Goal: Task Accomplishment & Management: Manage account settings

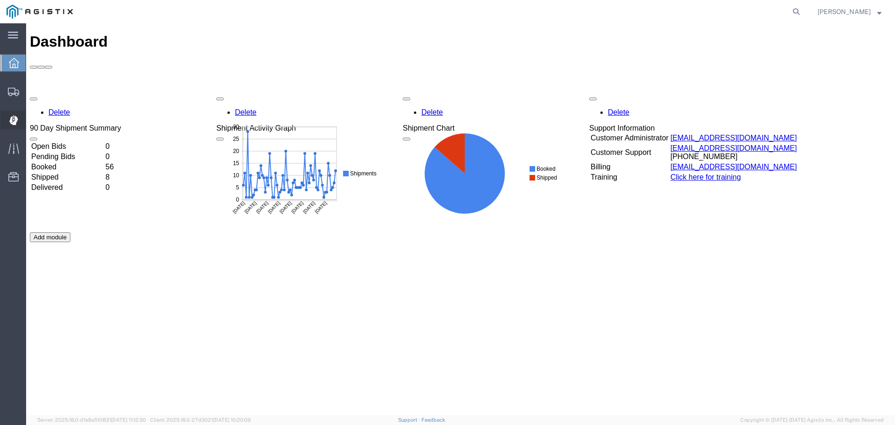
click at [32, 120] on span "Dispatch Manager" at bounding box center [29, 119] width 7 height 19
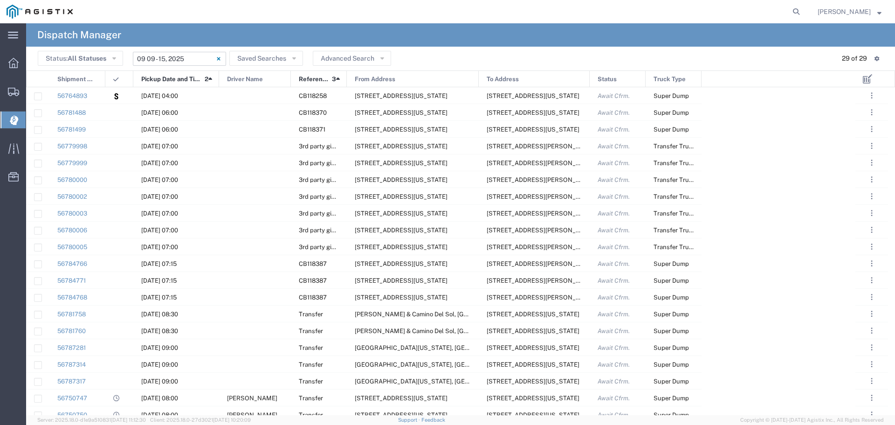
click at [152, 61] on input "09/09/2025 - 09/15/2025" at bounding box center [179, 59] width 93 height 14
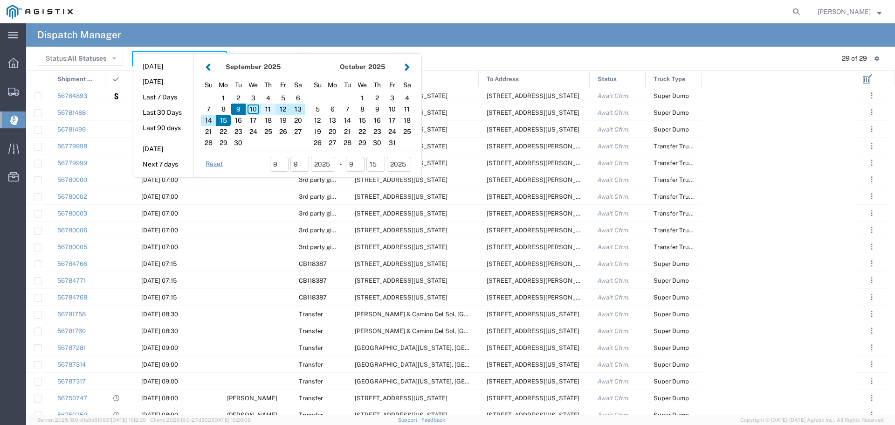
click at [265, 107] on div "11" at bounding box center [268, 108] width 15 height 11
type input "[DATE]"
type input "09/11/2025 - 09/11/2025"
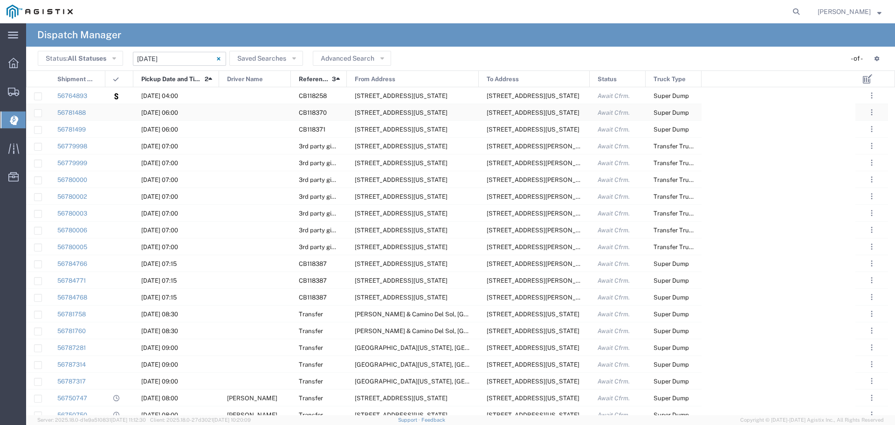
click at [265, 107] on div at bounding box center [255, 112] width 72 height 16
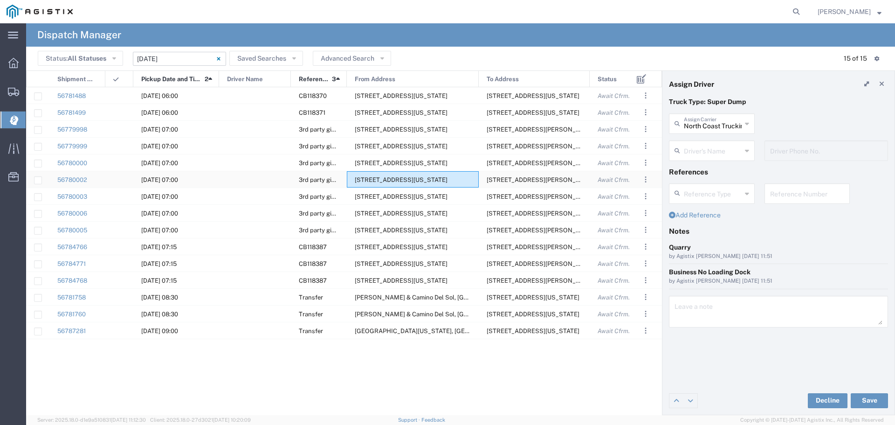
click at [459, 186] on div "4200 Cincinatti Ave, Rocklin, California, 95765, United States" at bounding box center [413, 179] width 132 height 16
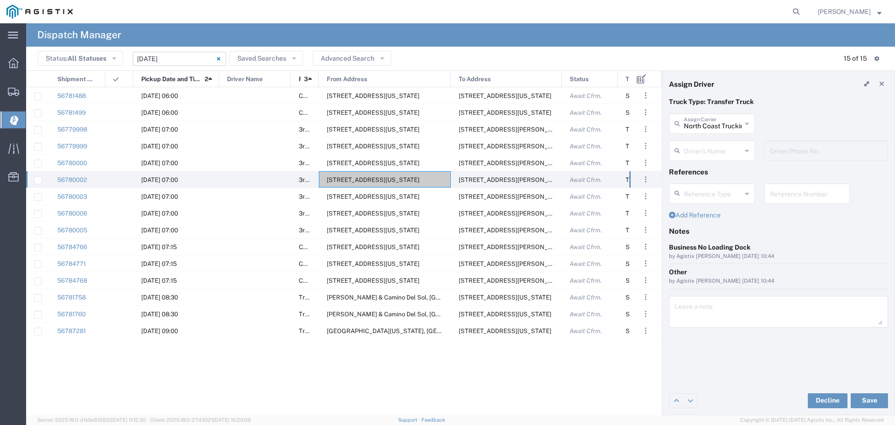
drag, startPoint x: 346, startPoint y: 77, endPoint x: 260, endPoint y: 80, distance: 86.8
click at [260, 80] on div "Shipment No. Pickup Date and Time 2 Driver Name Reference 3 From Address To Add…" at bounding box center [351, 79] width 648 height 17
drag, startPoint x: 348, startPoint y: 100, endPoint x: 60, endPoint y: 94, distance: 288.2
click at [274, 93] on div at bounding box center [255, 95] width 72 height 16
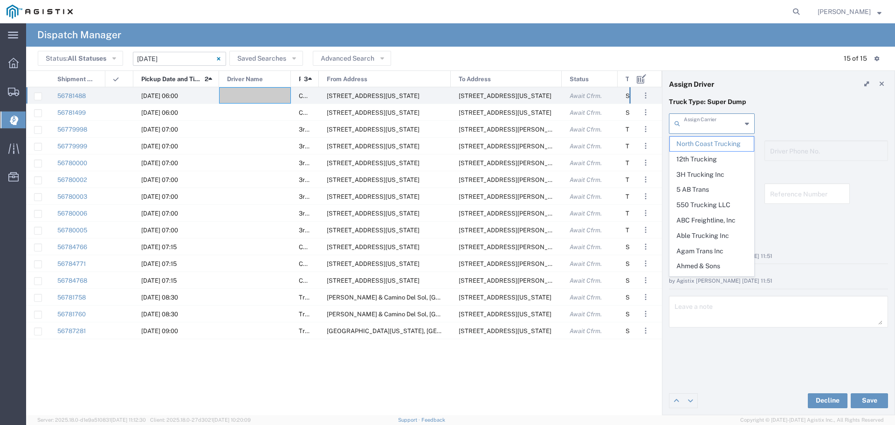
click at [690, 125] on input "text" at bounding box center [713, 123] width 58 height 16
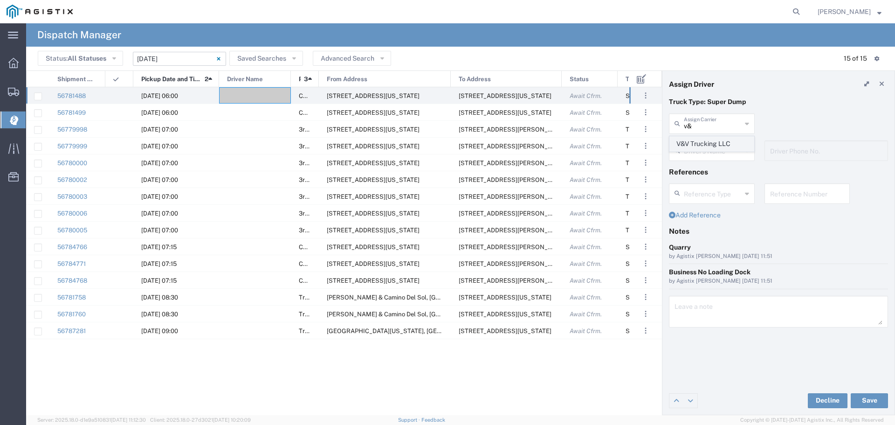
click at [717, 140] on span "V&V Trucking LLC" at bounding box center [712, 144] width 84 height 14
type input "V&V Trucking LLC"
click at [733, 147] on input "text" at bounding box center [713, 150] width 58 height 16
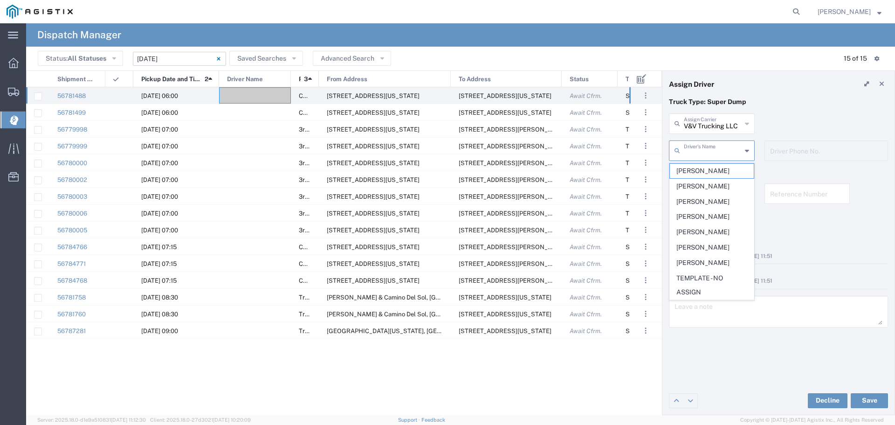
click at [733, 147] on input "text" at bounding box center [713, 150] width 58 height 16
click at [796, 120] on div "V&V Trucking LLC Assign Carrier V&V Trucking LLC" at bounding box center [778, 126] width 229 height 27
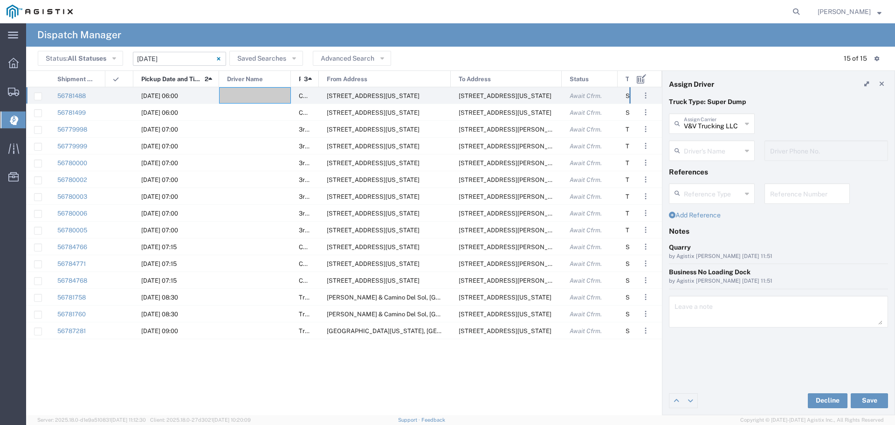
click at [716, 150] on input "text" at bounding box center [713, 150] width 58 height 16
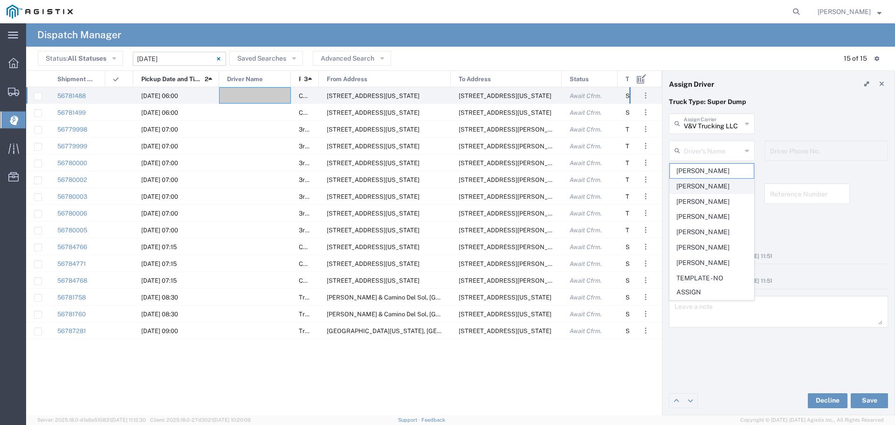
click at [718, 188] on span "Jorge Soton" at bounding box center [712, 186] width 84 height 14
type input "Jorge Soton"
type input "5107754104"
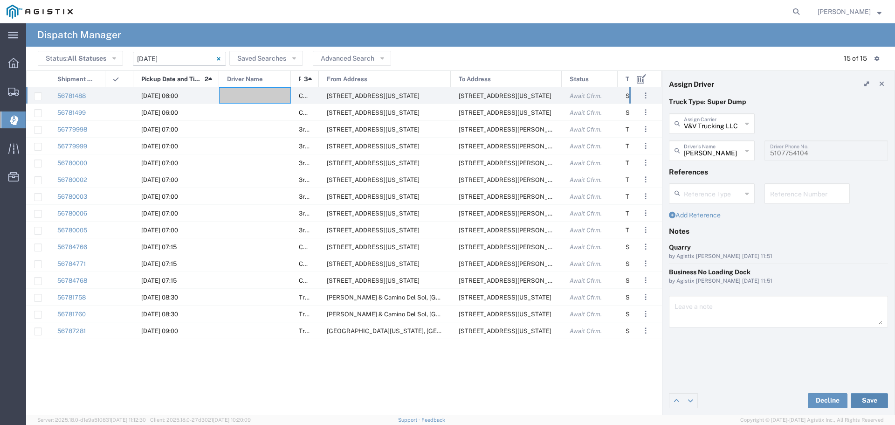
click at [869, 394] on button "Save" at bounding box center [869, 400] width 37 height 15
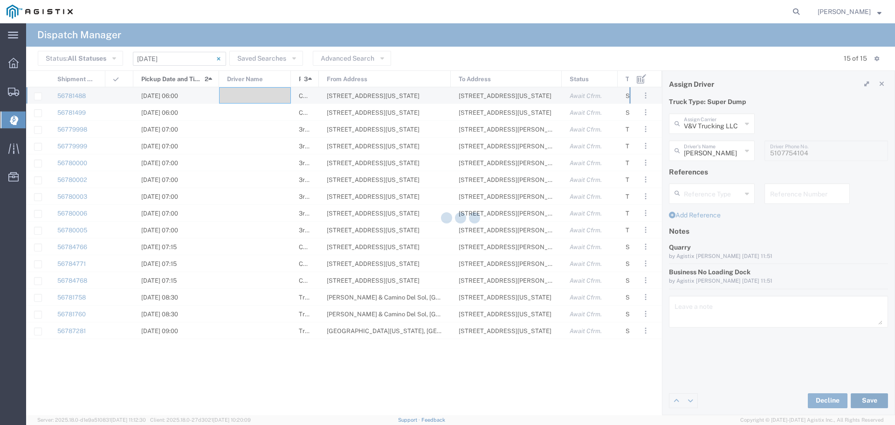
type input "Jorge Soton"
type input "V&V Trucking LLC"
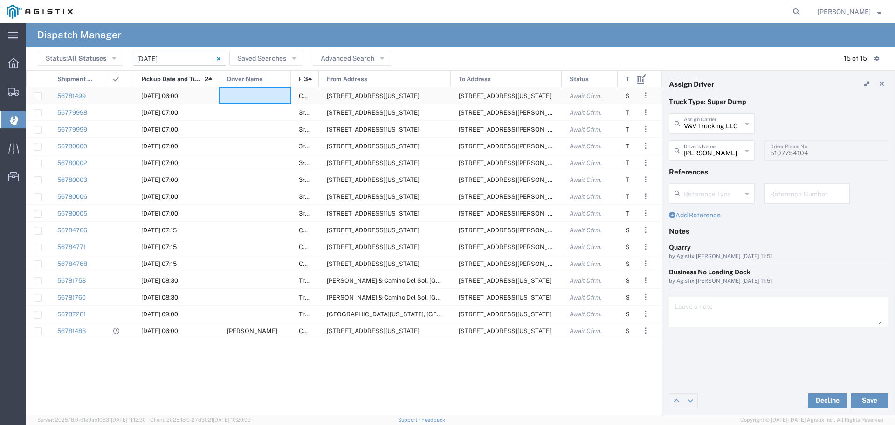
click at [268, 96] on div at bounding box center [255, 95] width 72 height 16
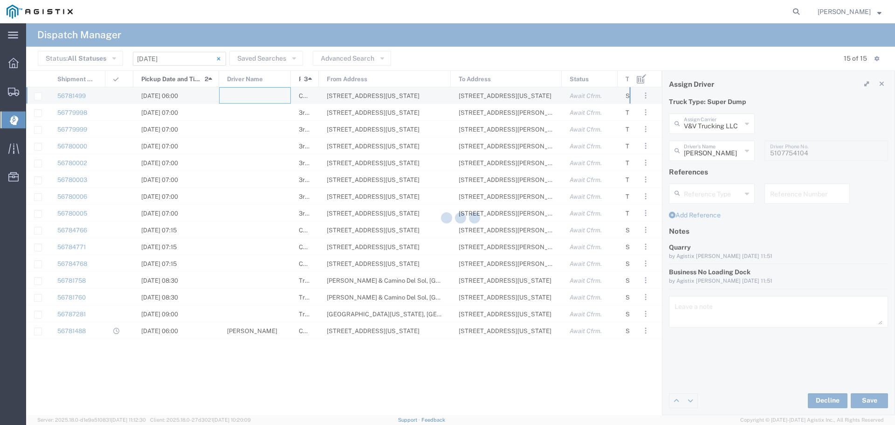
type input "North Coast Trucking"
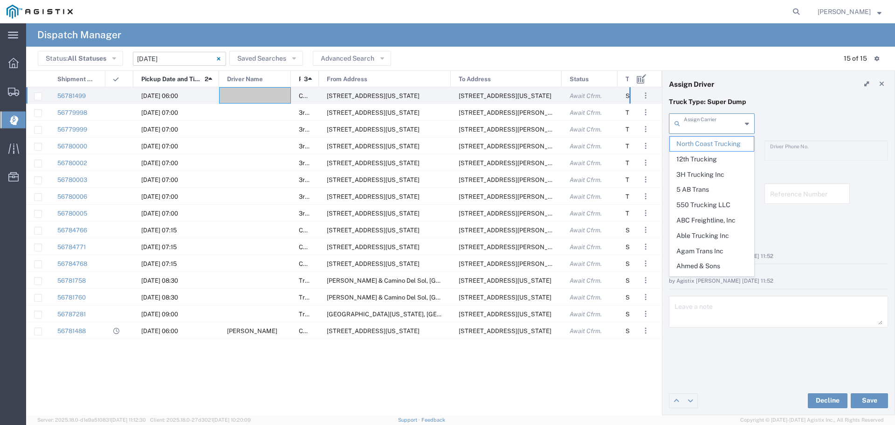
click at [709, 124] on input "text" at bounding box center [713, 123] width 58 height 16
click at [693, 125] on input "text" at bounding box center [713, 123] width 58 height 16
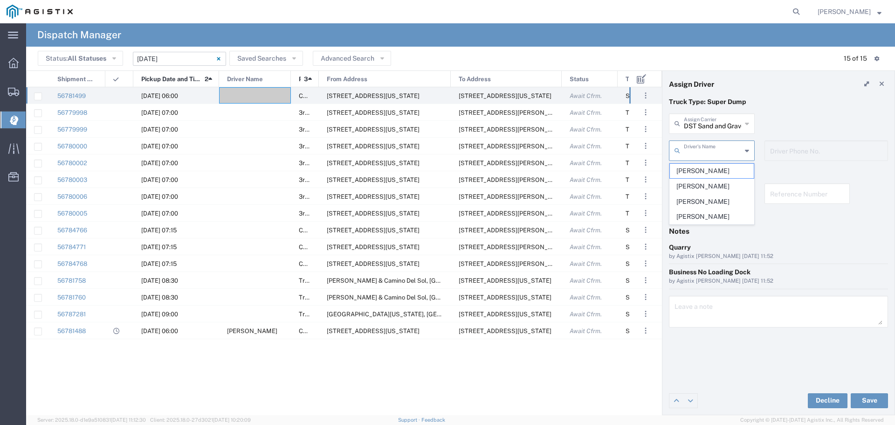
click at [696, 149] on input "text" at bounding box center [713, 150] width 58 height 16
click at [846, 239] on div "Notes" at bounding box center [778, 235] width 229 height 16
click at [872, 402] on button "Save" at bounding box center [869, 400] width 37 height 15
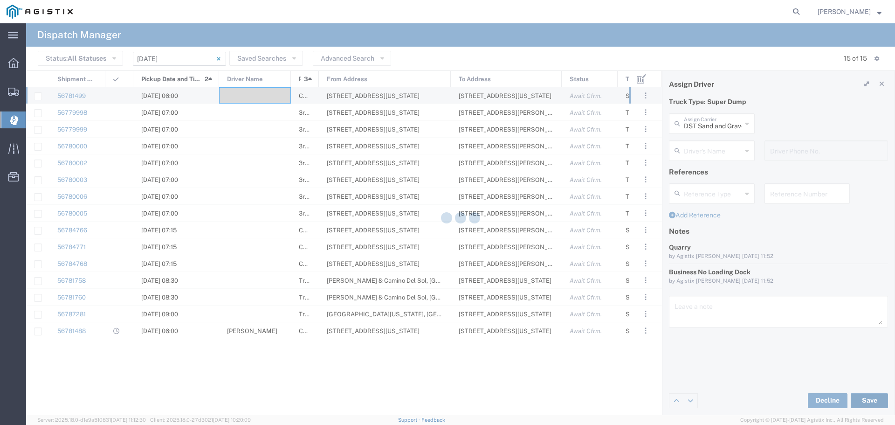
type input "DST Sand and Gravel"
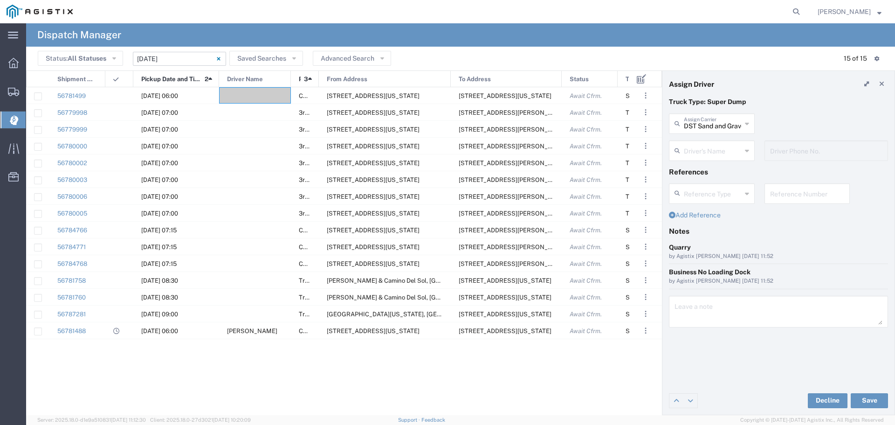
click at [736, 152] on input "text" at bounding box center [713, 150] width 58 height 16
click at [712, 186] on span "Dharminder Aujla" at bounding box center [712, 186] width 84 height 14
type input "Dharminder Aujla"
type input "530-933-9383"
click at [878, 401] on button "Save" at bounding box center [869, 400] width 37 height 15
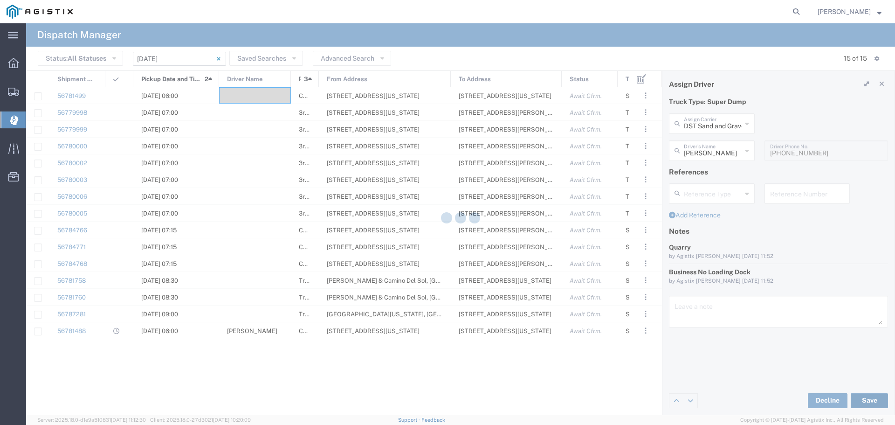
type input "Dharminder Aujla"
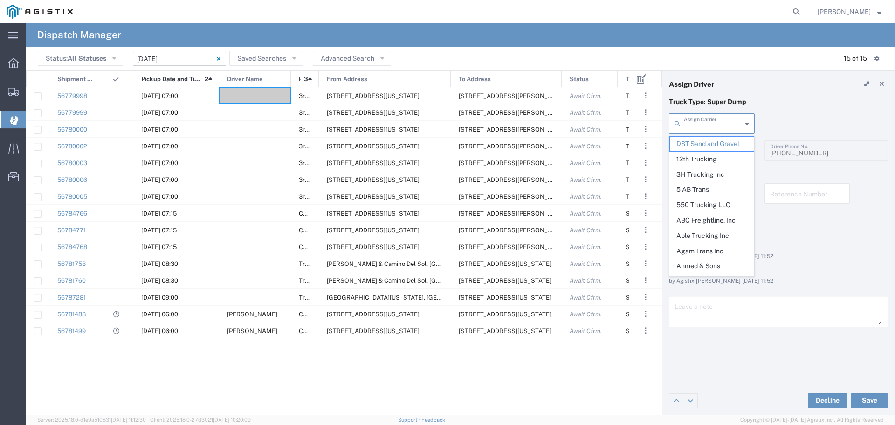
click at [687, 127] on input "text" at bounding box center [713, 123] width 58 height 16
click at [250, 90] on div at bounding box center [255, 95] width 72 height 16
type input "DST Sand and Gravel"
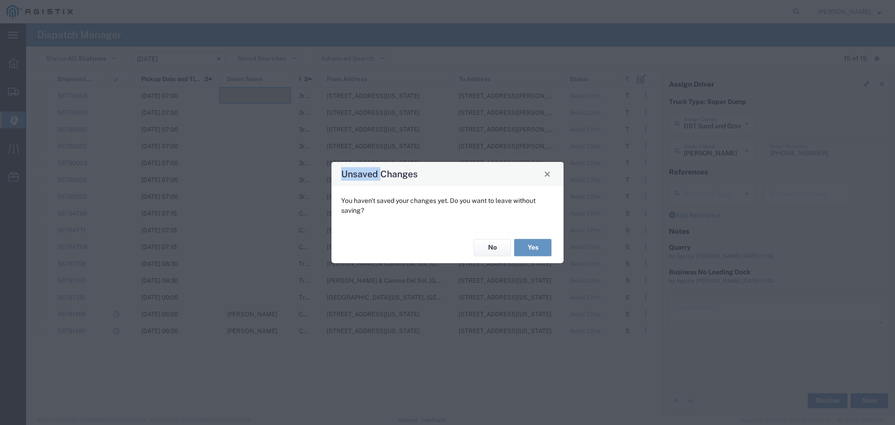
click at [250, 89] on div "Unsaved Changes You haven't saved your changes yet. Do you want to leave withou…" at bounding box center [447, 212] width 895 height 425
click at [547, 175] on span "Close" at bounding box center [547, 174] width 7 height 7
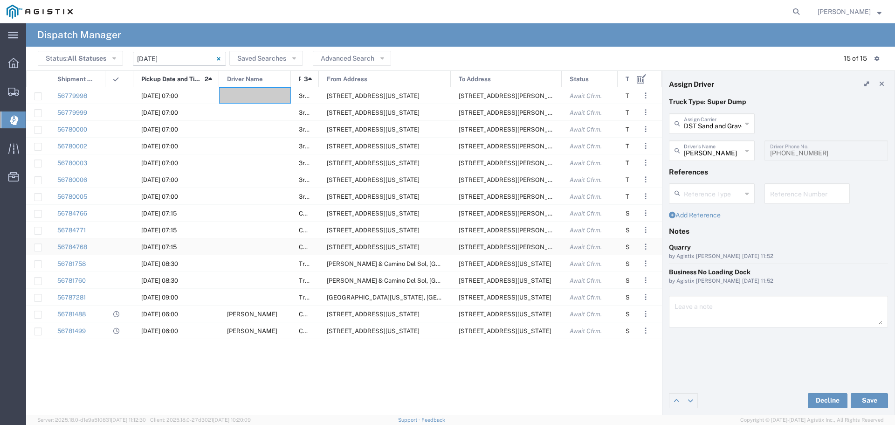
click at [277, 254] on div at bounding box center [255, 246] width 72 height 16
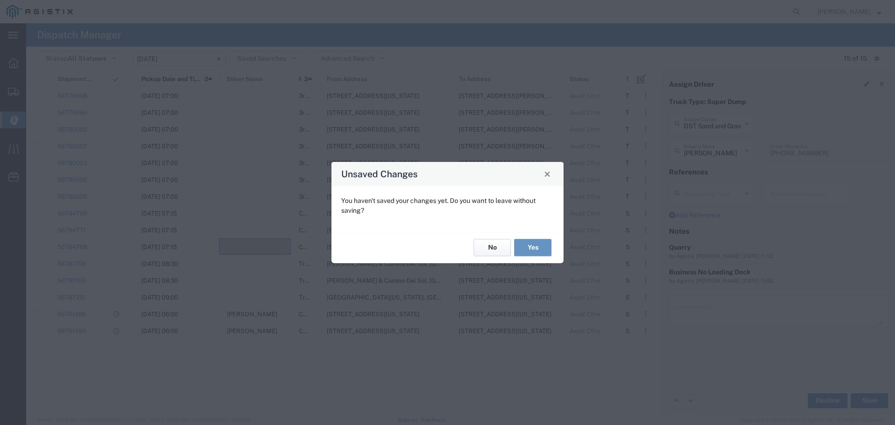
click at [491, 249] on button "No" at bounding box center [492, 247] width 37 height 17
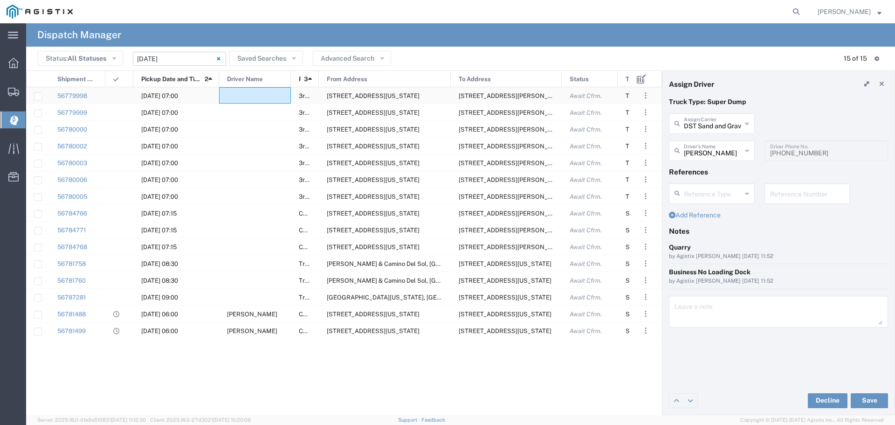
click at [270, 101] on div at bounding box center [255, 95] width 72 height 16
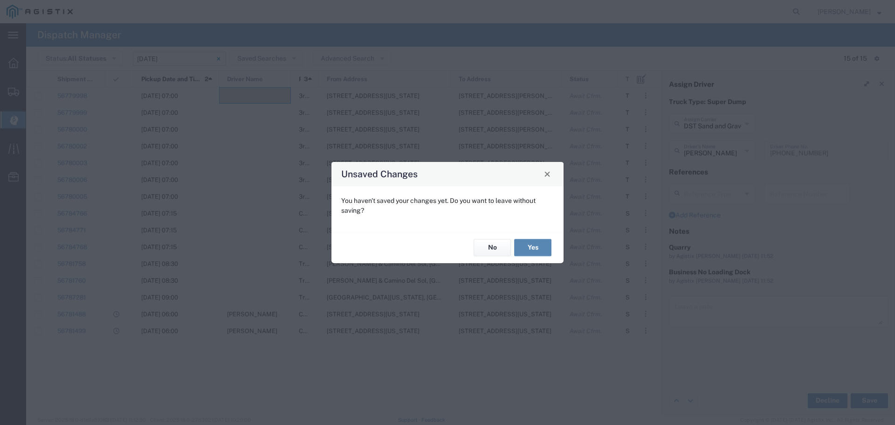
click at [539, 244] on button "Yes" at bounding box center [532, 247] width 37 height 17
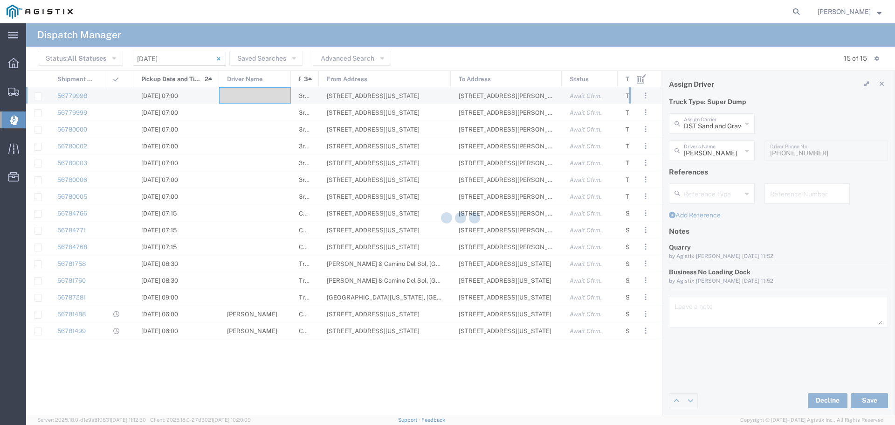
type input "North Coast Trucking"
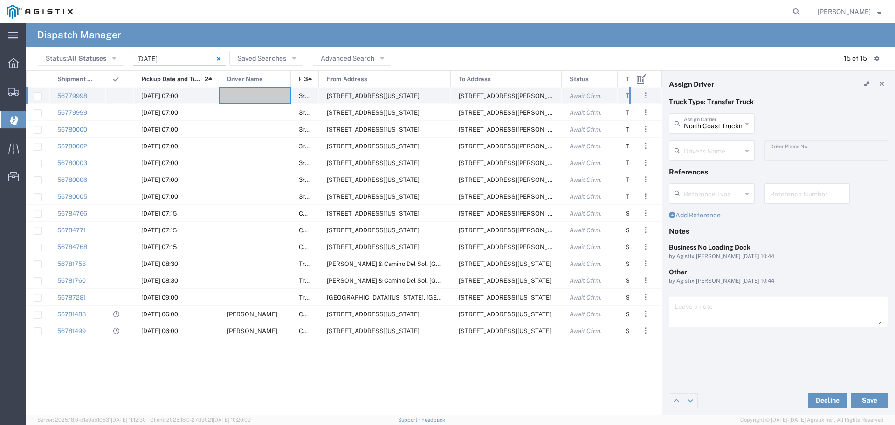
click at [239, 97] on div at bounding box center [255, 95] width 72 height 16
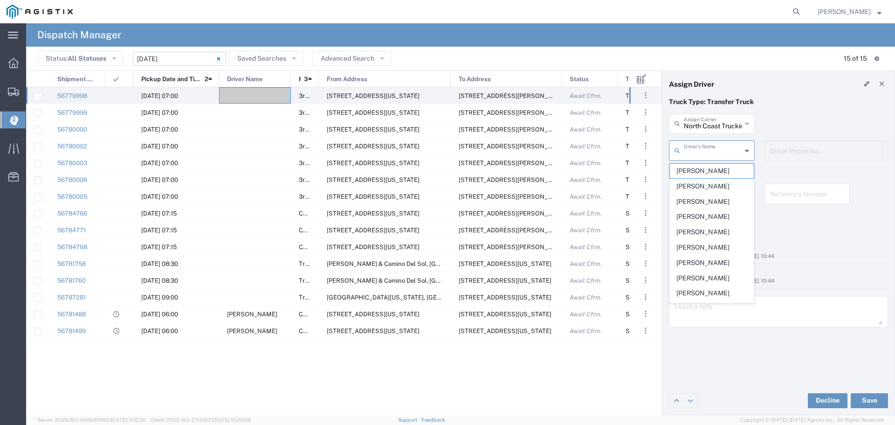
click at [702, 146] on input "text" at bounding box center [713, 150] width 58 height 16
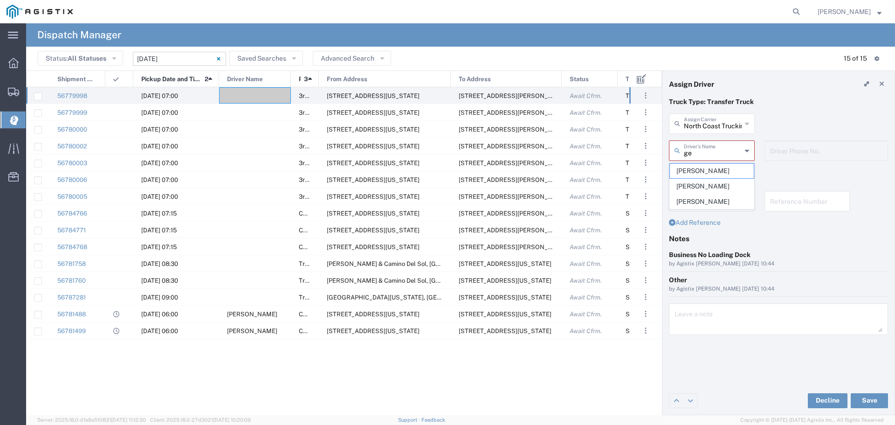
type input "Gene Scarbrough"
type input "9162719004"
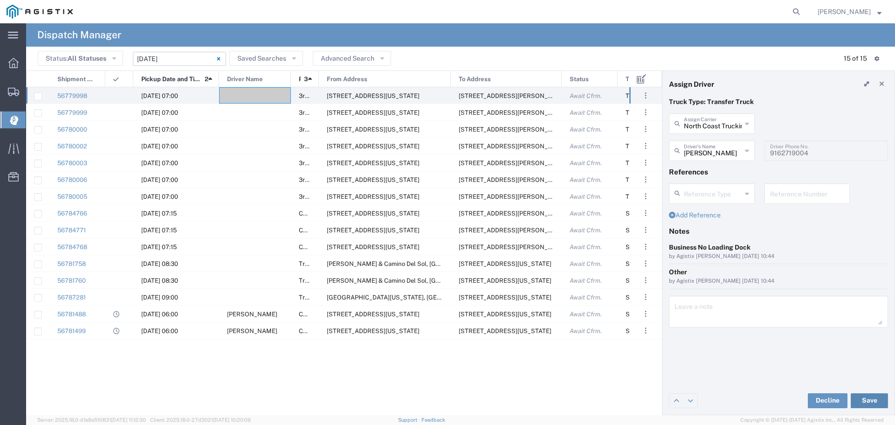
click at [870, 404] on button "Save" at bounding box center [869, 400] width 37 height 15
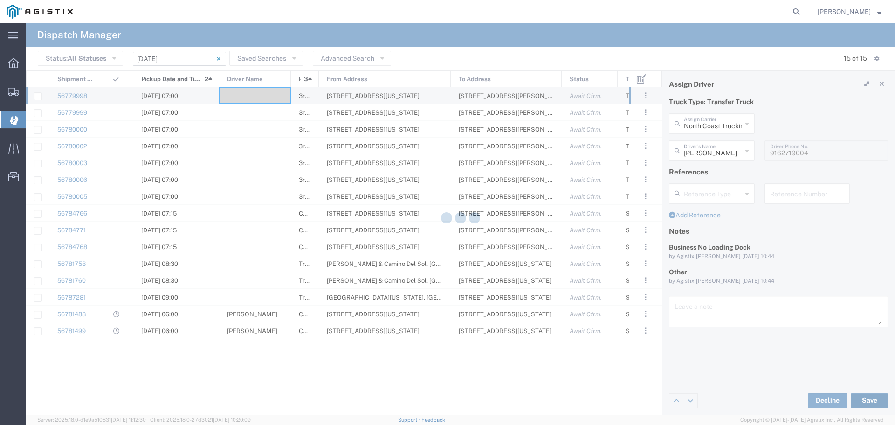
type input "Gene Scarbrough"
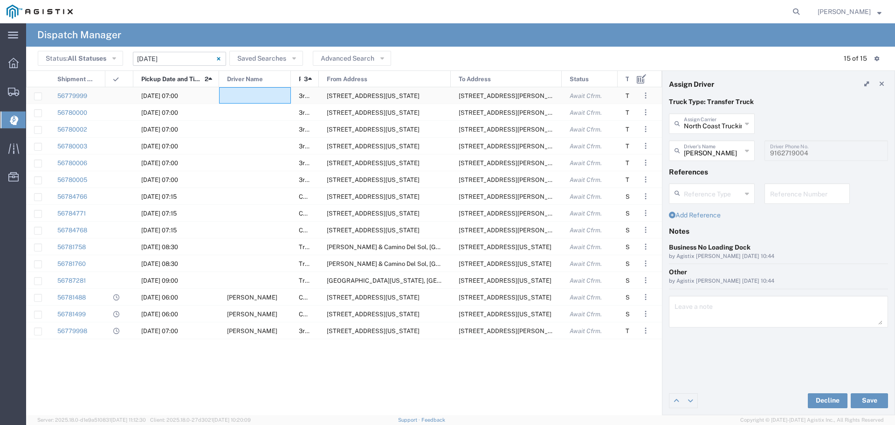
click at [241, 96] on div at bounding box center [255, 95] width 72 height 16
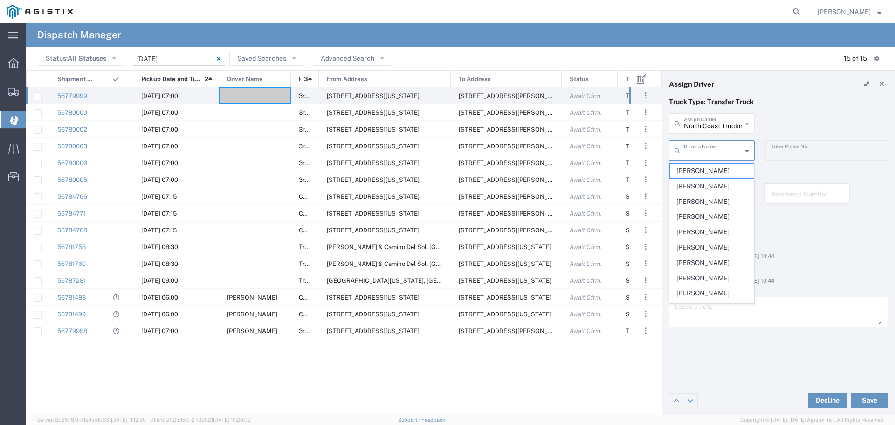
click at [713, 148] on input "text" at bounding box center [713, 150] width 58 height 16
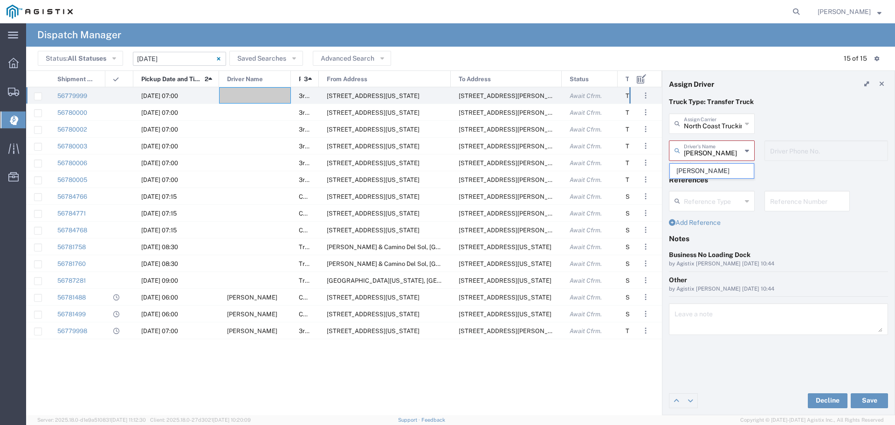
type input "Jose Fuentes"
type input "5105865617"
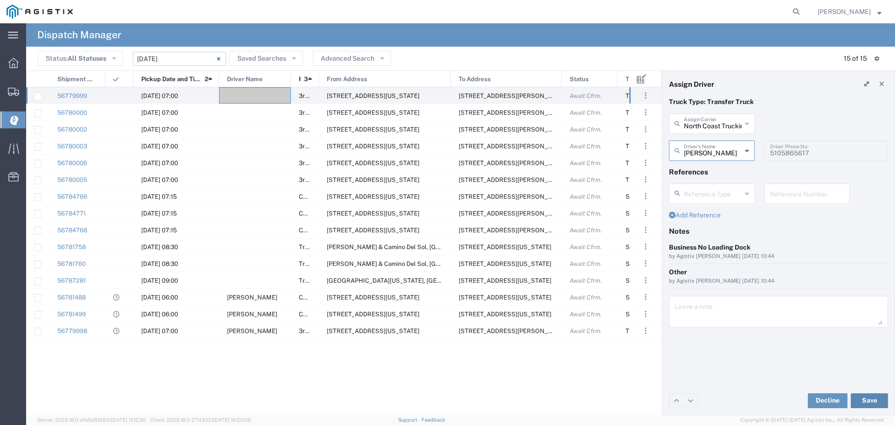
click at [865, 402] on button "Save" at bounding box center [869, 400] width 37 height 15
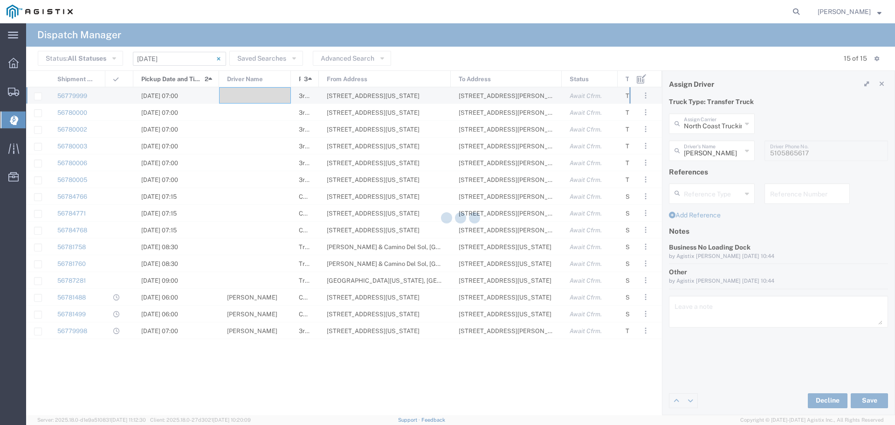
type input "Jose Fuentes"
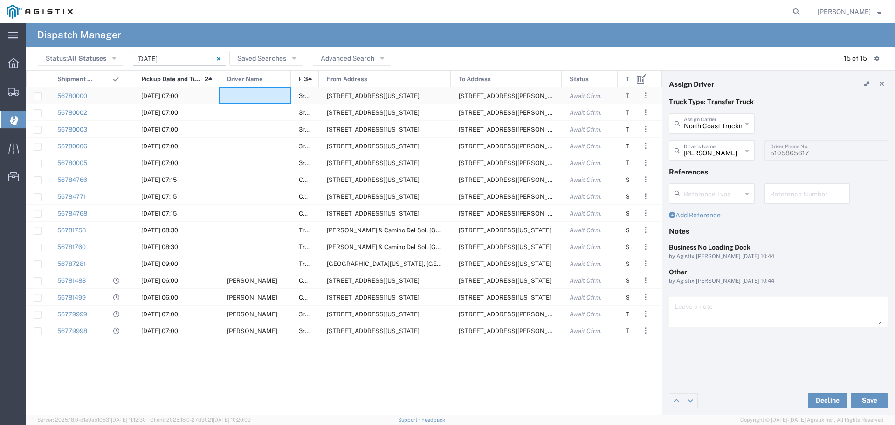
click at [236, 96] on div at bounding box center [255, 95] width 72 height 16
click at [699, 129] on input "text" at bounding box center [713, 123] width 58 height 16
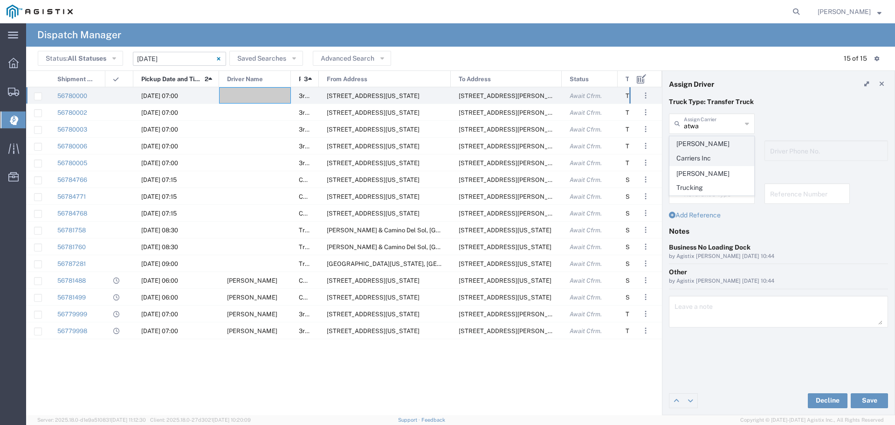
click at [733, 137] on span "Atwal Carriers Inc" at bounding box center [712, 151] width 84 height 29
type input "Atwal Carriers Inc"
click at [725, 156] on input "text" at bounding box center [713, 150] width 58 height 16
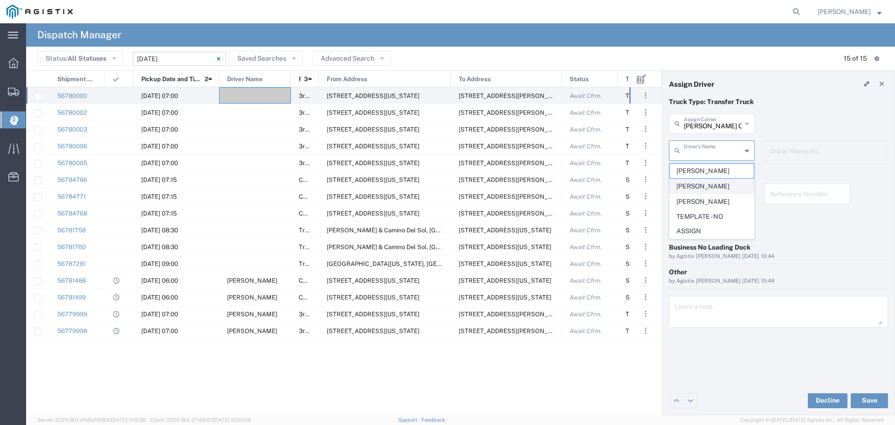
click at [717, 189] on span "Kashmira Singh Atwal" at bounding box center [712, 186] width 84 height 14
type input "Kashmira Singh Atwal"
type input "916-826-4318"
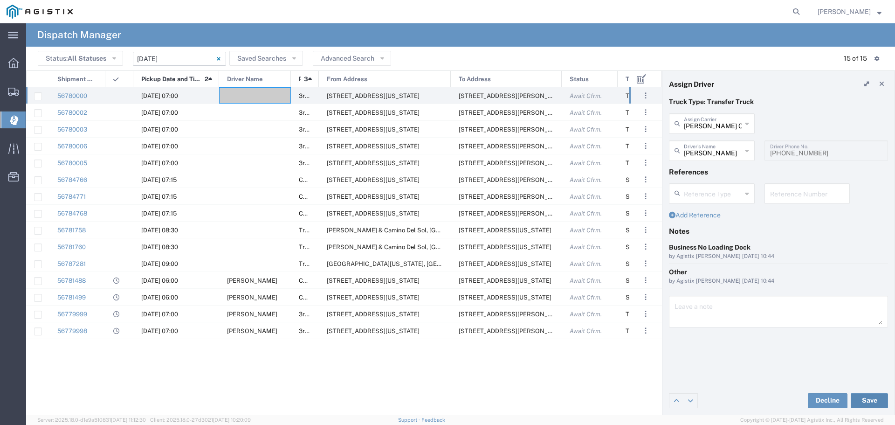
click at [866, 396] on button "Save" at bounding box center [869, 400] width 37 height 15
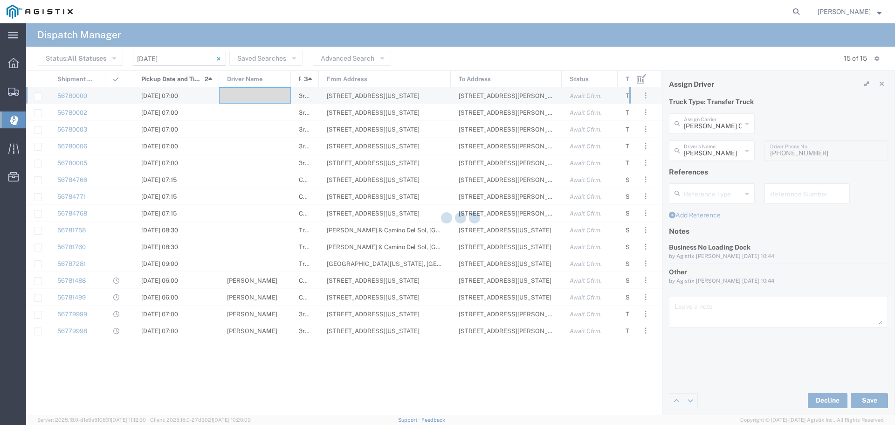
type input "Kashmira Singh Atwal"
type input "Atwal Carriers Inc"
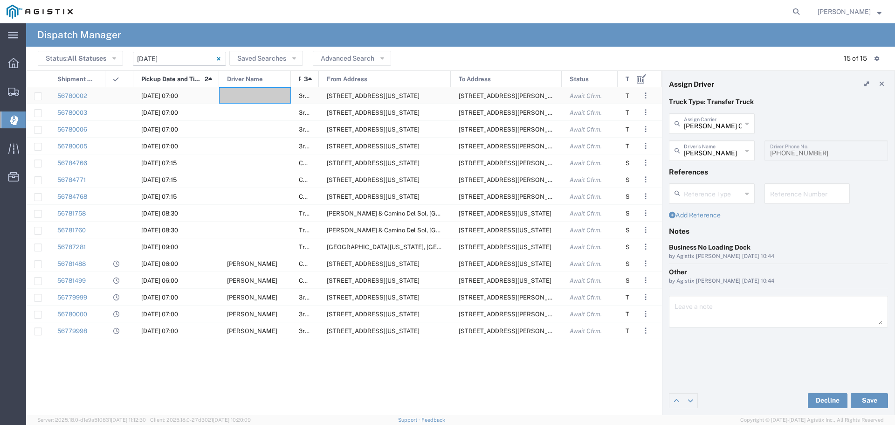
click at [257, 89] on div at bounding box center [255, 95] width 72 height 16
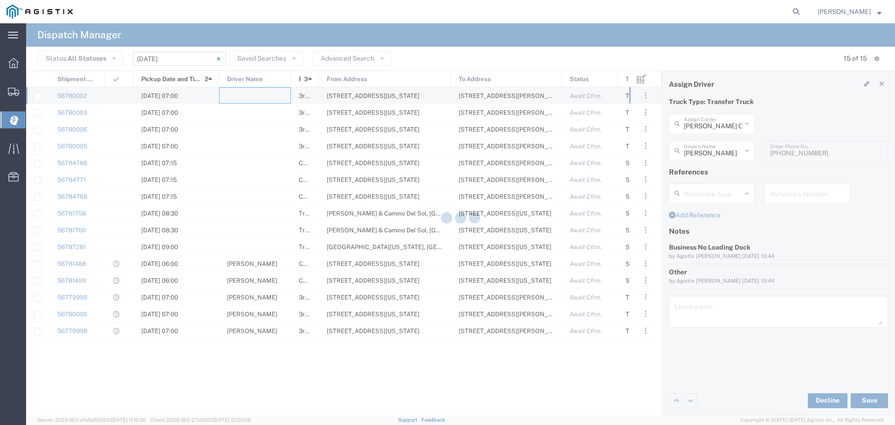
type input "North Coast Trucking"
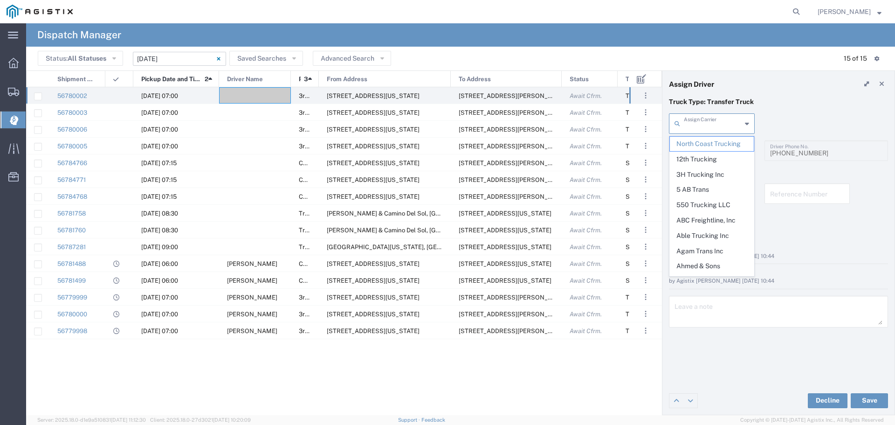
click at [708, 125] on input "text" at bounding box center [713, 123] width 58 height 16
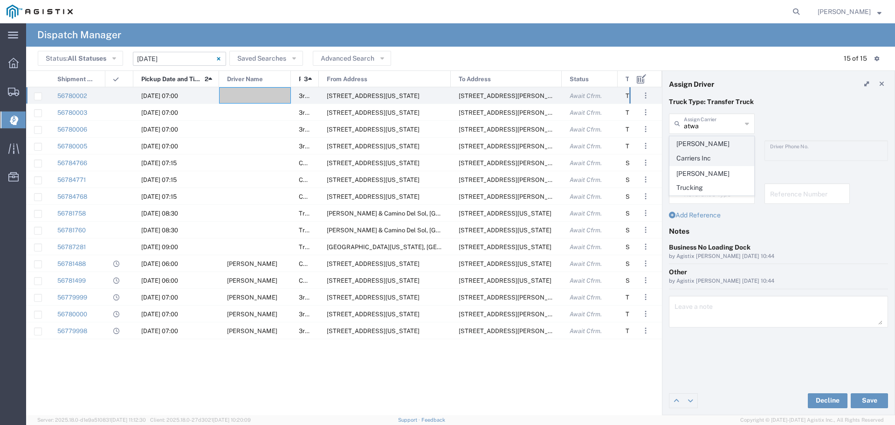
click at [710, 143] on span "Atwal Carriers Inc" at bounding box center [712, 151] width 84 height 29
click at [710, 151] on input "text" at bounding box center [713, 150] width 58 height 16
click at [749, 371] on div "Truck Type: Transfer Truck Atwal Carriers Inc Assign Carrier Atwal Carriers Inc…" at bounding box center [778, 241] width 232 height 289
click at [872, 404] on button "Save" at bounding box center [869, 400] width 37 height 15
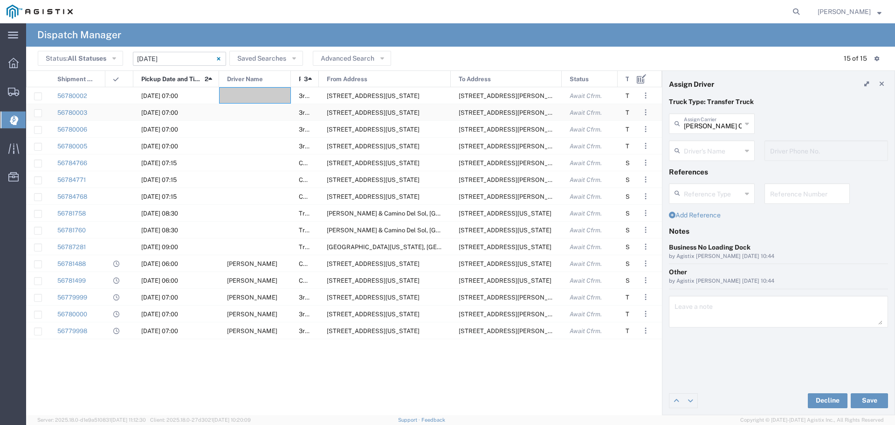
click at [246, 110] on div at bounding box center [255, 112] width 72 height 16
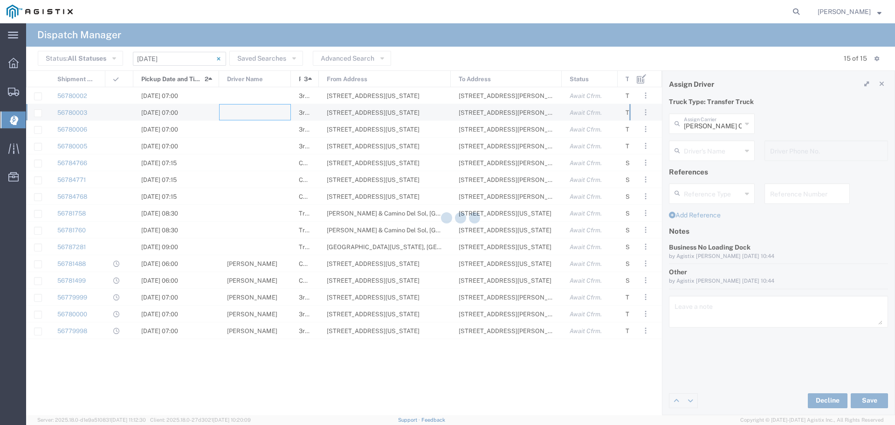
type input "North Coast Trucking"
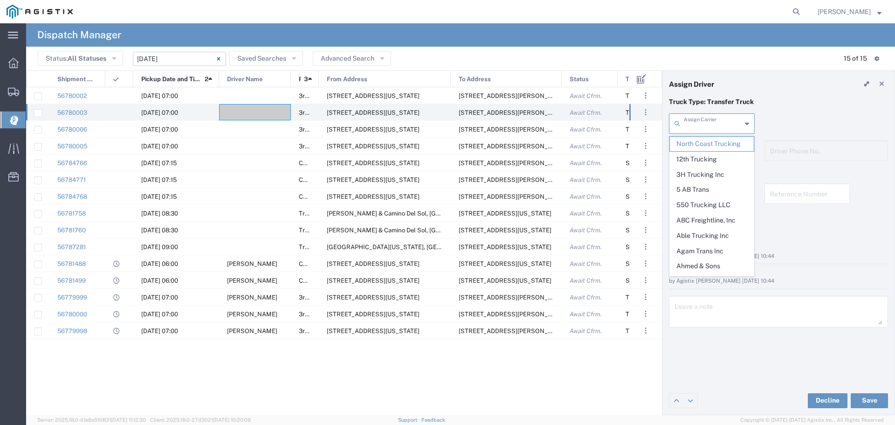
click at [703, 130] on input "text" at bounding box center [713, 123] width 58 height 16
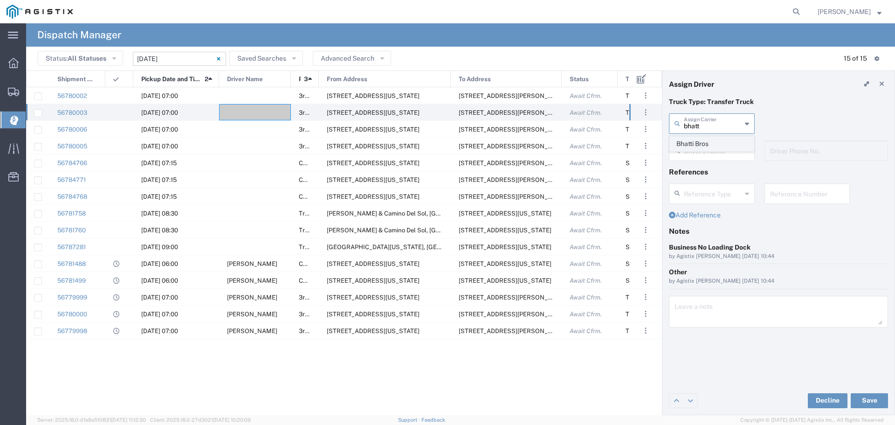
click at [714, 147] on span "Bhatti Bros" at bounding box center [712, 144] width 84 height 14
type input "Bhatti Bros"
click at [715, 152] on input "text" at bounding box center [713, 150] width 58 height 16
type input "Ramandeep Singh"
type input "530-845-0025"
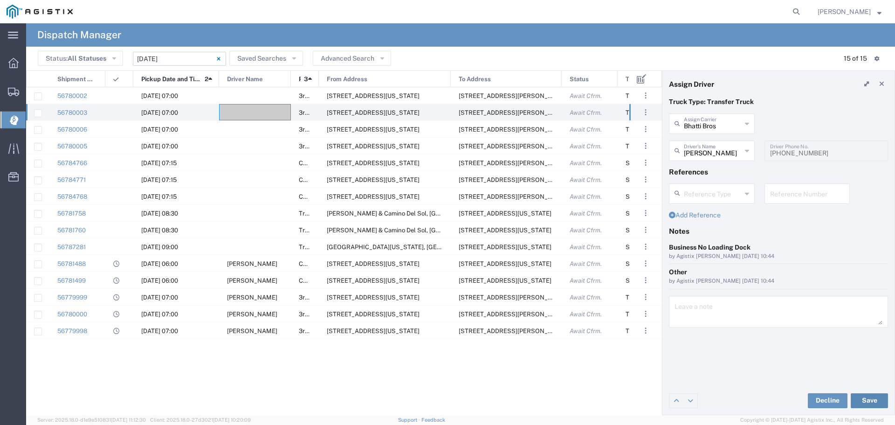
click at [862, 394] on button "Save" at bounding box center [869, 400] width 37 height 15
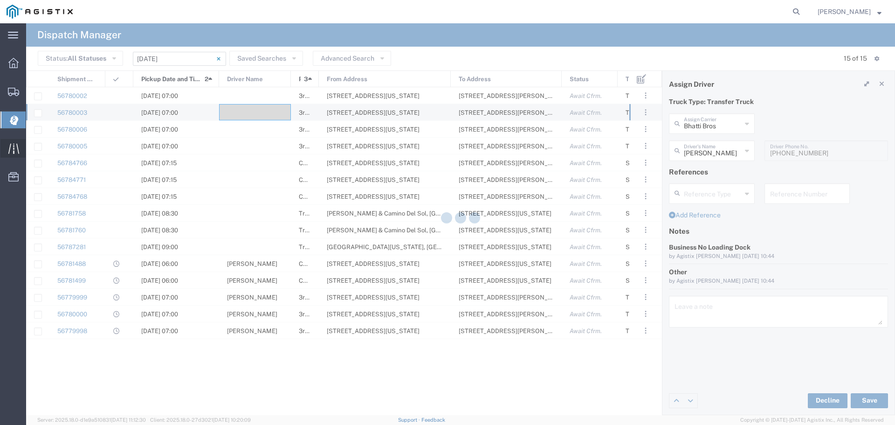
type input "Ramandeep Singh"
type input "Bhatti Bros"
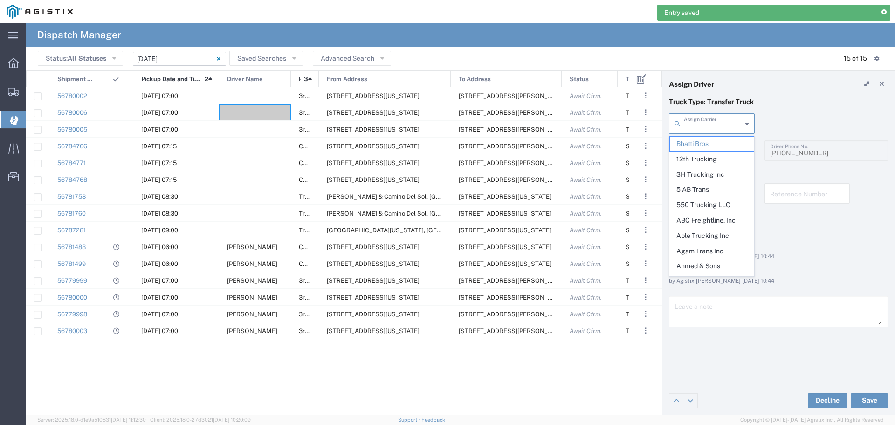
click at [713, 126] on input "text" at bounding box center [713, 123] width 58 height 16
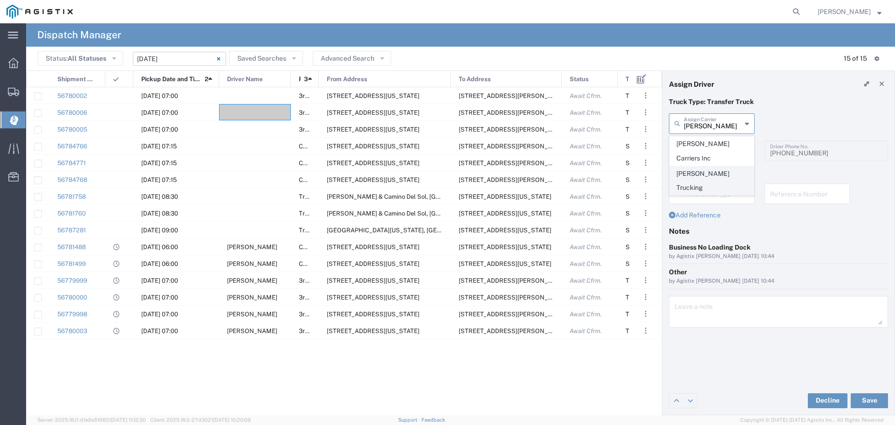
click at [721, 166] on span "Atwal Trucking" at bounding box center [712, 180] width 84 height 29
type input "Atwal Trucking"
click at [697, 148] on input "text" at bounding box center [713, 150] width 58 height 16
type input "a"
click at [702, 166] on span "Raj Gill" at bounding box center [712, 171] width 84 height 14
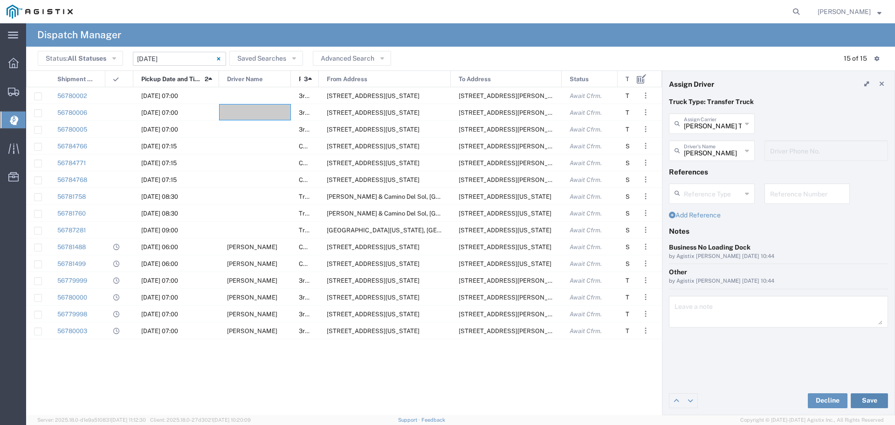
click at [869, 398] on button "Save" at bounding box center [869, 400] width 37 height 15
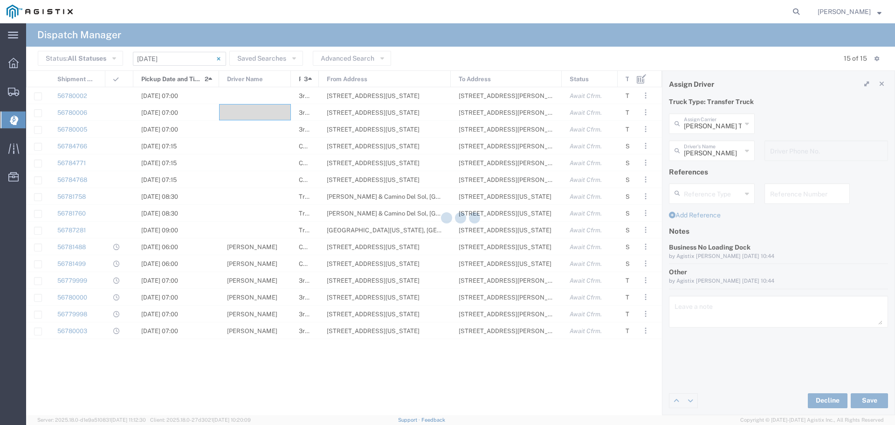
type input "Raj Gill"
type input "Atwal Trucking"
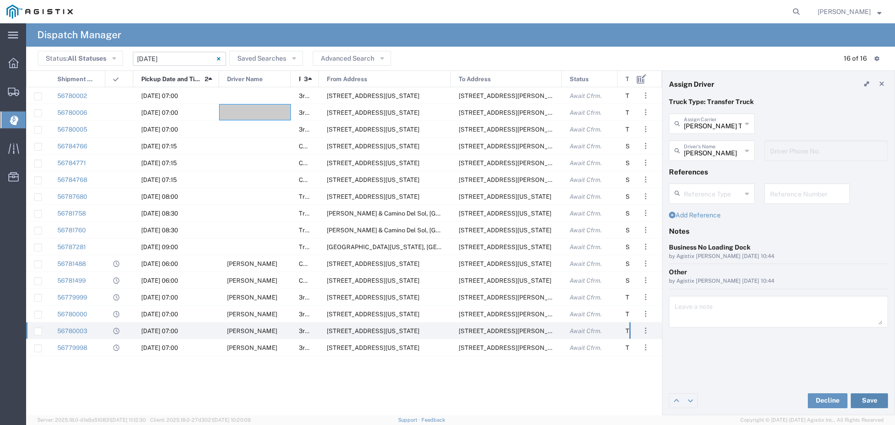
click at [870, 403] on button "Save" at bounding box center [869, 400] width 37 height 15
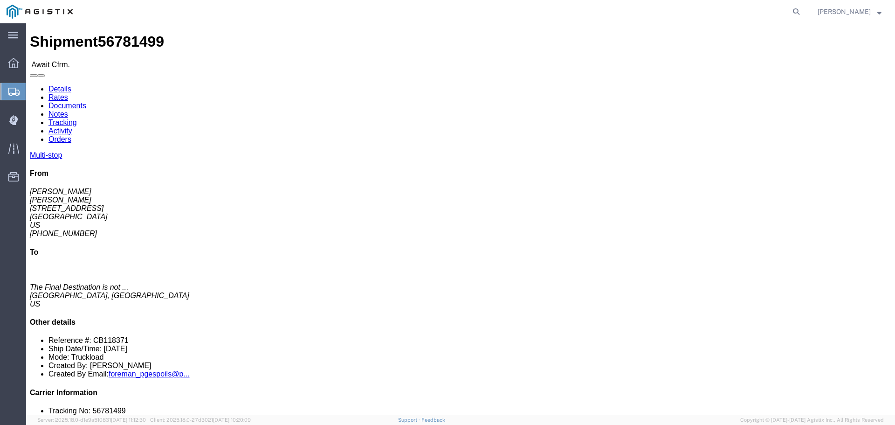
scroll to position [93, 0]
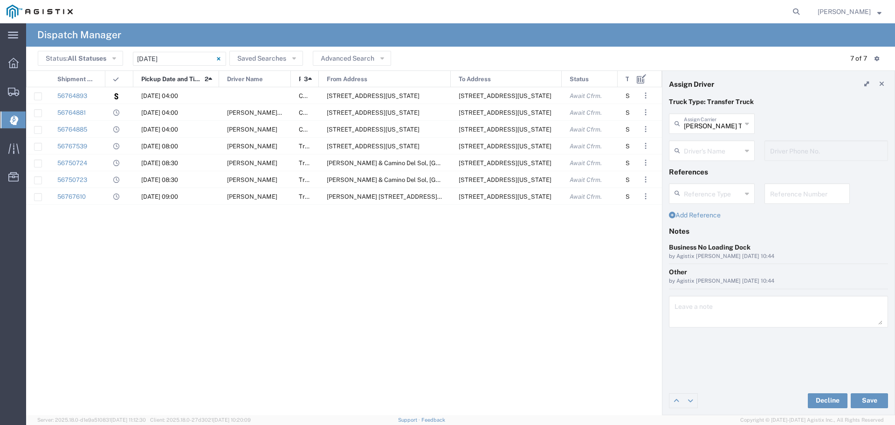
type input "Raj Gill"
click at [159, 58] on input "09/10/2025 - 09/10/2025" at bounding box center [179, 59] width 93 height 14
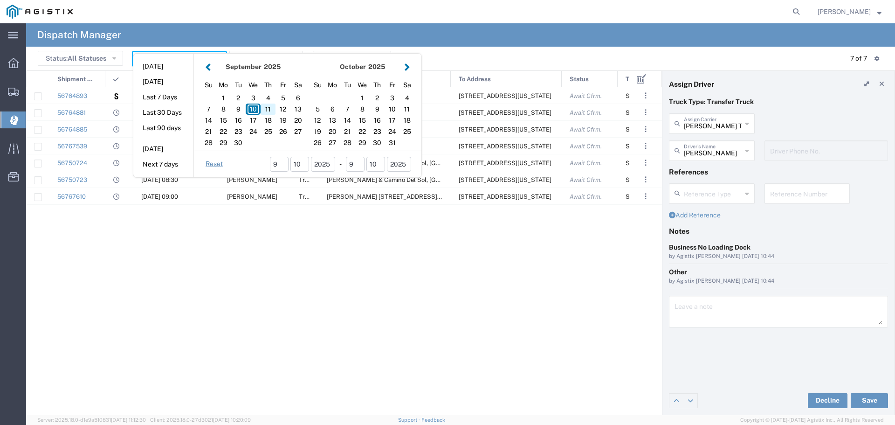
click at [270, 108] on div "11" at bounding box center [268, 108] width 15 height 11
type input "[DATE]"
type input "09/11/2025 - 09/11/2025"
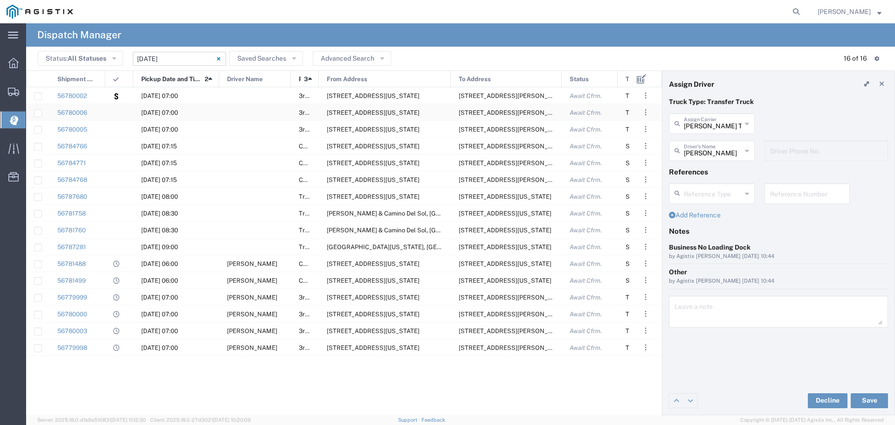
click at [277, 111] on div at bounding box center [255, 112] width 72 height 16
click at [255, 325] on div "Raj Gill" at bounding box center [255, 330] width 72 height 16
type input "Atwal Trucking"
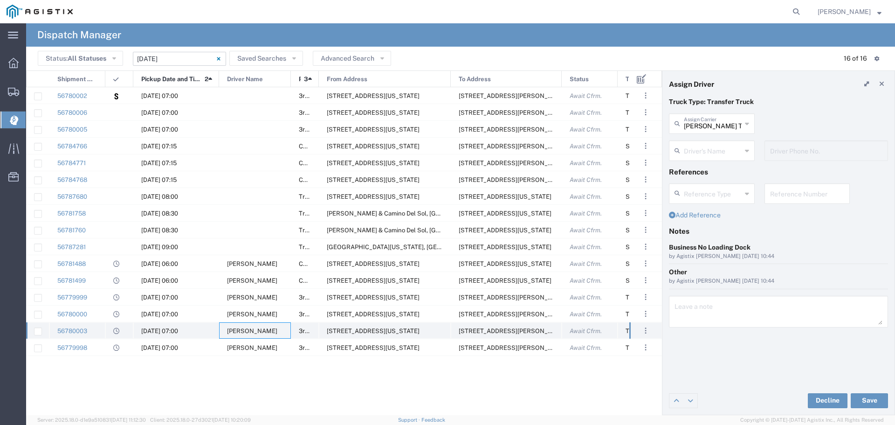
type input "Raj Gill"
click at [726, 128] on input "text" at bounding box center [713, 123] width 58 height 16
click at [735, 145] on span "Bhatti Bros" at bounding box center [712, 144] width 84 height 14
type input "Bhatti Bros"
click at [723, 154] on input "text" at bounding box center [713, 150] width 58 height 16
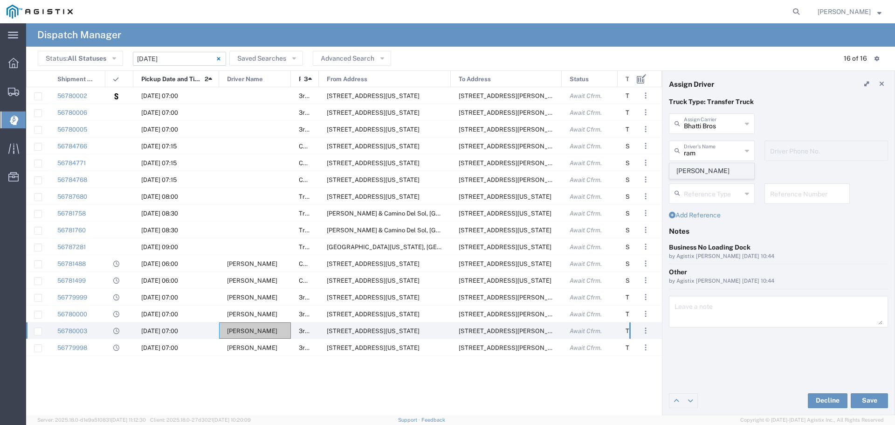
click at [723, 165] on span "Ramandeep Singh" at bounding box center [712, 171] width 84 height 14
type input "Ramandeep Singh"
type input "530-845-0025"
click at [875, 400] on button "Save" at bounding box center [869, 400] width 37 height 15
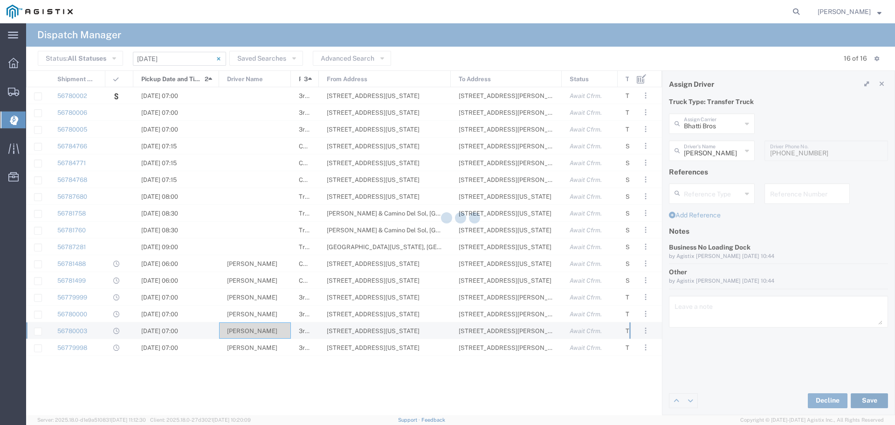
type input "Ramandeep Singh"
type input "Bhatti Bros"
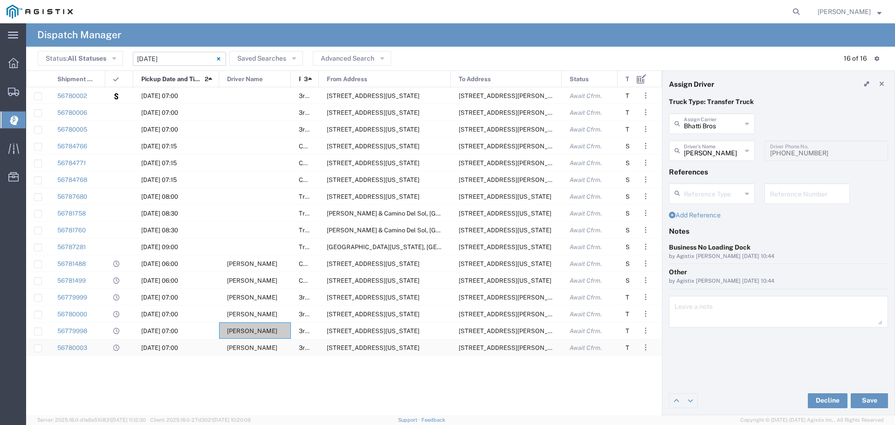
click at [240, 349] on span "Ramandeep Singh" at bounding box center [252, 347] width 50 height 7
click at [243, 348] on span "Ramandeep Singh" at bounding box center [252, 347] width 50 height 7
click at [236, 105] on div at bounding box center [255, 112] width 72 height 16
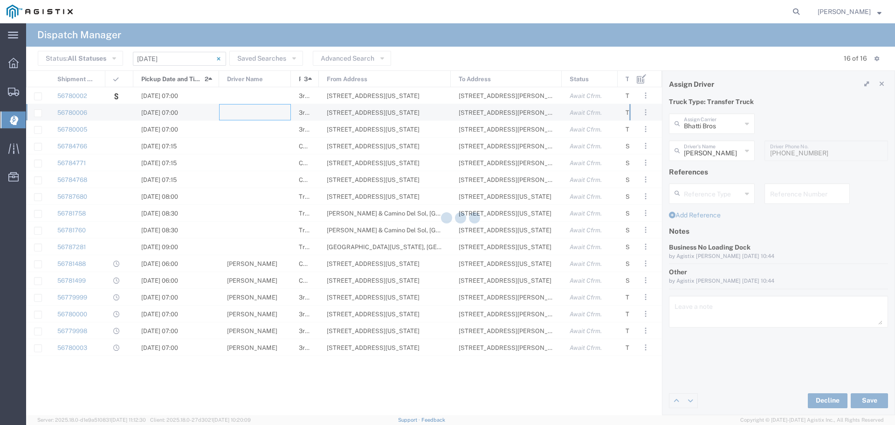
type input "North Coast Trucking"
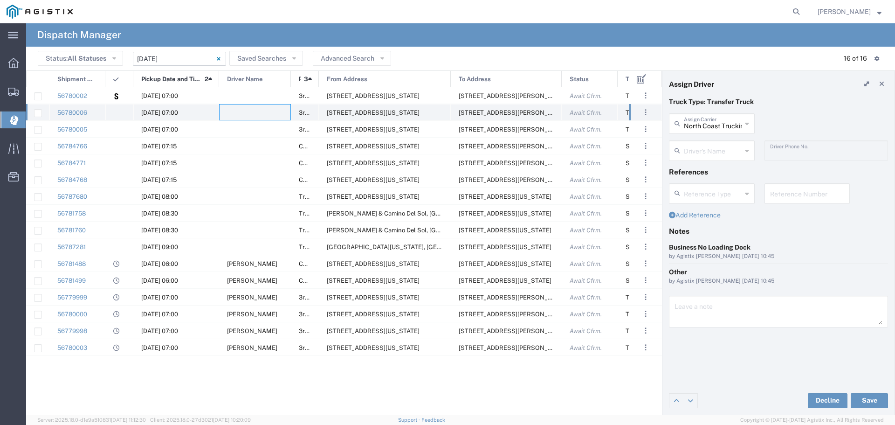
click at [235, 114] on div at bounding box center [255, 112] width 72 height 16
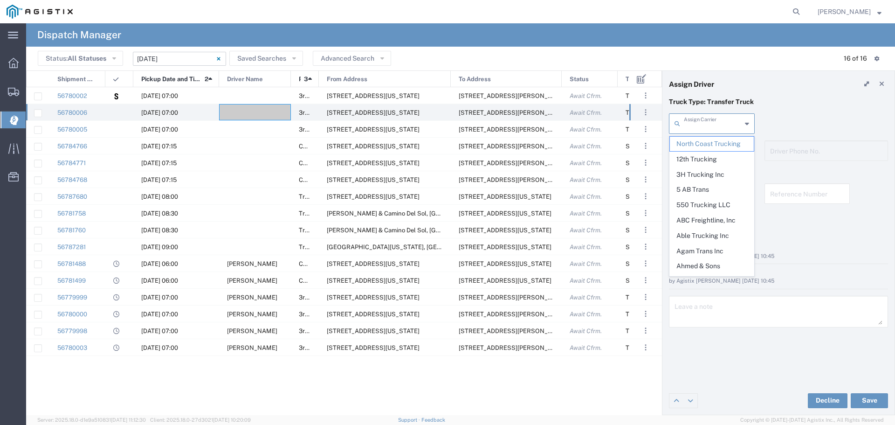
click at [705, 124] on input "text" at bounding box center [713, 123] width 58 height 16
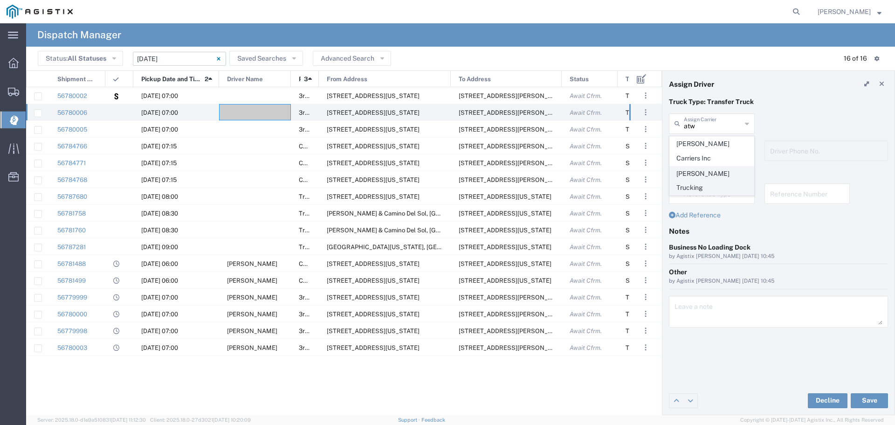
click at [688, 166] on span "Atwal Trucking" at bounding box center [712, 180] width 84 height 29
type input "Atwal Trucking"
click at [707, 145] on input "text" at bounding box center [713, 150] width 58 height 16
click at [706, 211] on span "Raj Gill" at bounding box center [712, 216] width 84 height 14
click at [880, 401] on button "Save" at bounding box center [869, 400] width 37 height 15
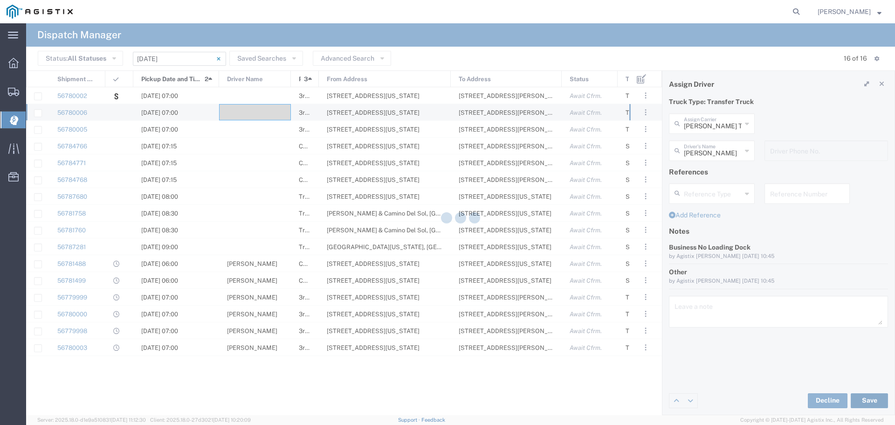
type input "Raj Gill"
type input "Atwal Trucking"
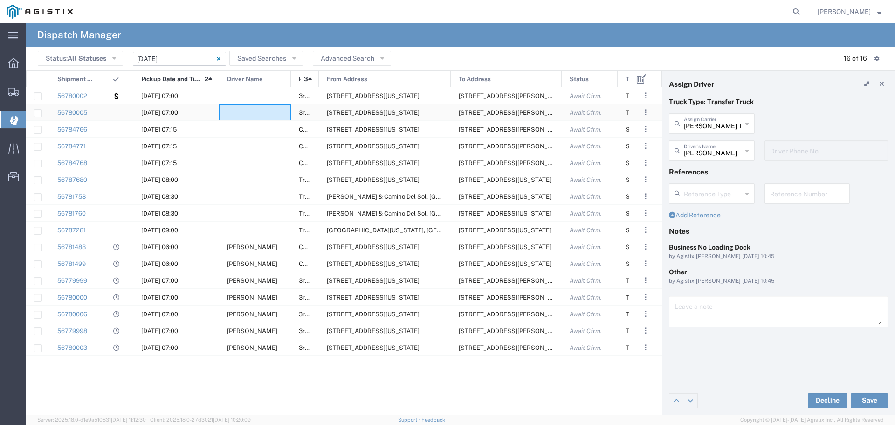
click at [231, 110] on div at bounding box center [255, 112] width 72 height 16
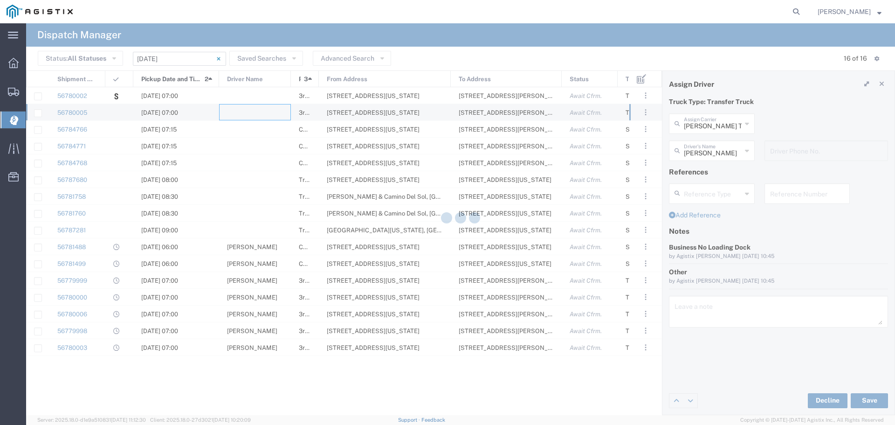
type input "North Coast Trucking"
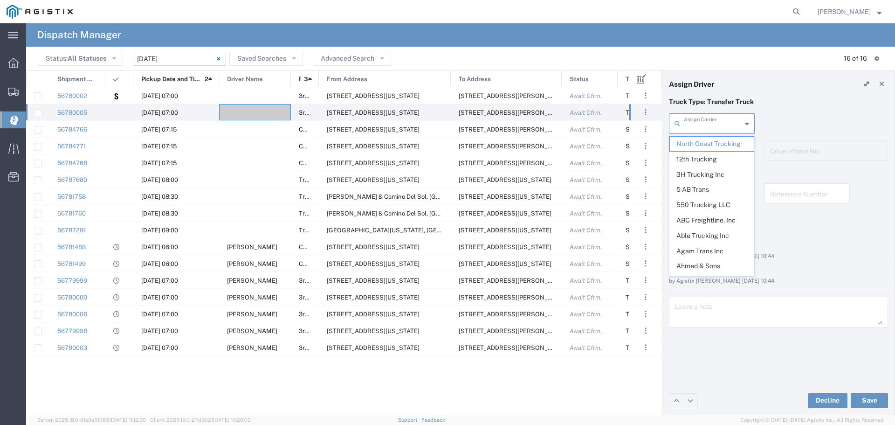
click at [693, 124] on input "text" at bounding box center [713, 123] width 58 height 16
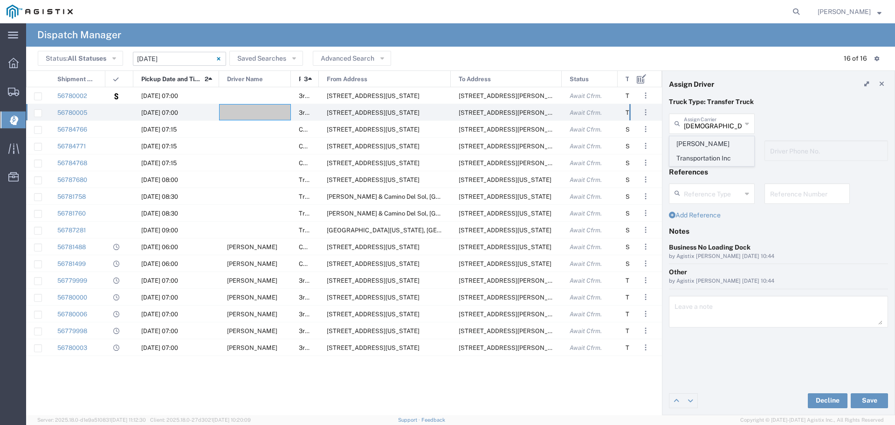
click at [701, 138] on span "Shaan Transportation Inc" at bounding box center [712, 151] width 84 height 29
type input "Shaan Transportation Inc"
click at [704, 159] on div "Driver's Name" at bounding box center [712, 150] width 86 height 21
click at [713, 175] on span "Gary Cheema" at bounding box center [712, 171] width 84 height 14
type input "Gary Cheema"
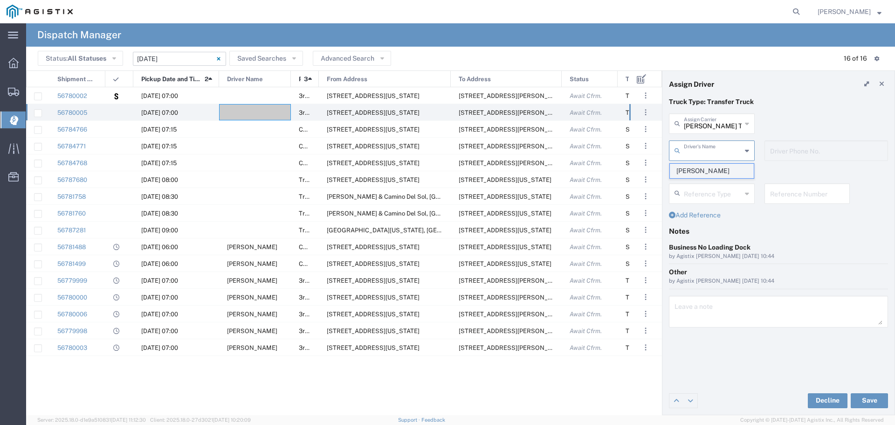
type input "916-710-5197"
click at [869, 403] on button "Save" at bounding box center [869, 400] width 37 height 15
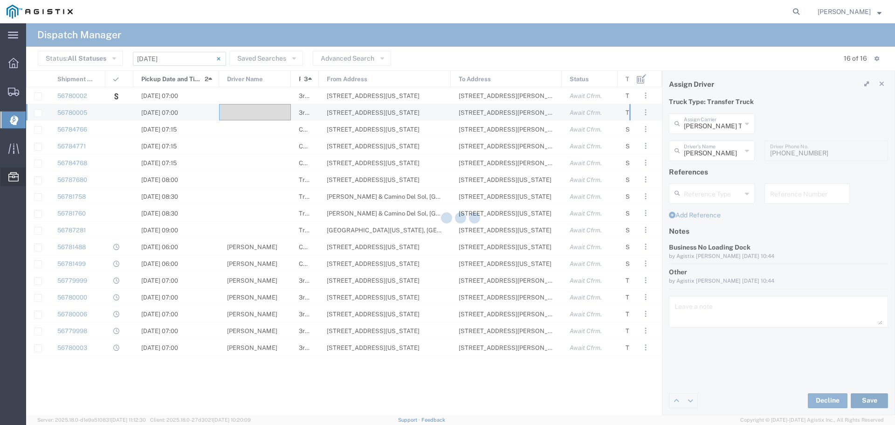
type input "Gary Cheema"
type input "Shaan Transportation Inc"
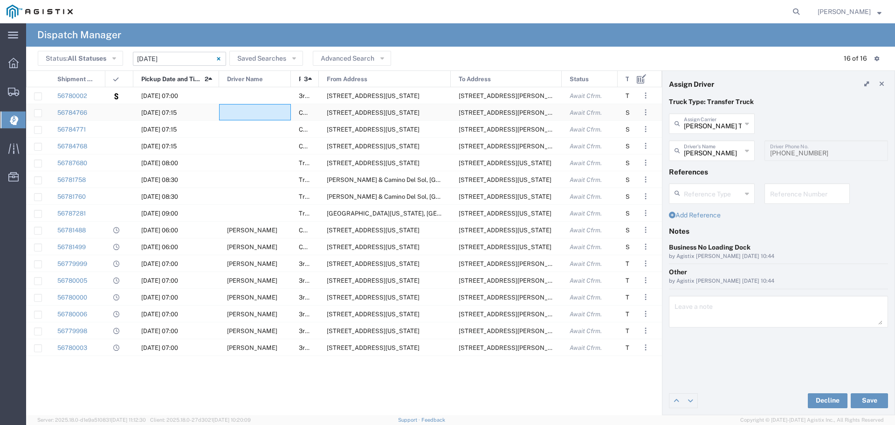
click at [247, 111] on div at bounding box center [255, 112] width 72 height 16
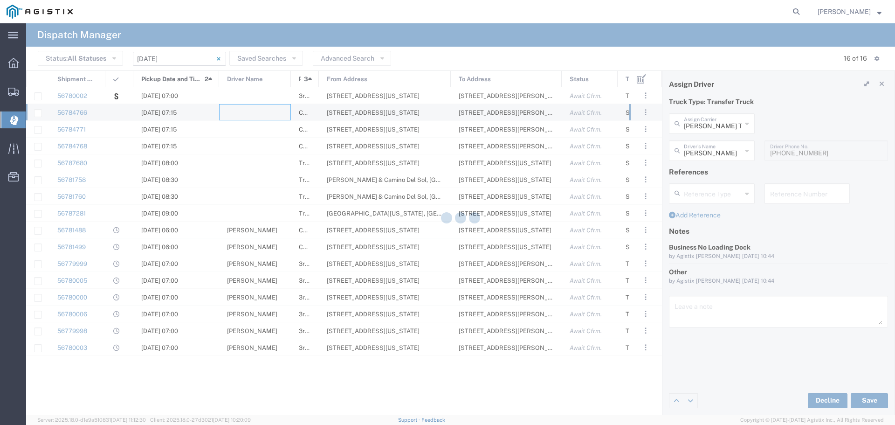
type input "North Coast Trucking"
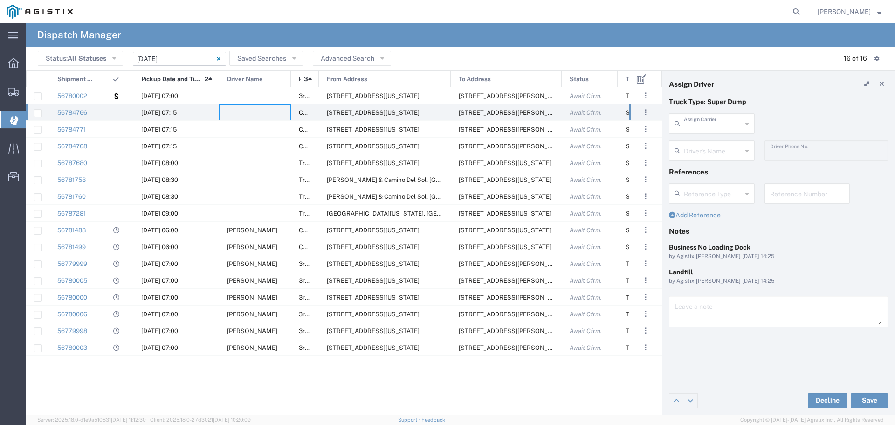
click at [720, 124] on input "text" at bounding box center [713, 123] width 58 height 16
type input "p"
click at [720, 141] on span "P&D Heavy Hauling" at bounding box center [712, 144] width 84 height 14
type input "P&D Heavy Hauling"
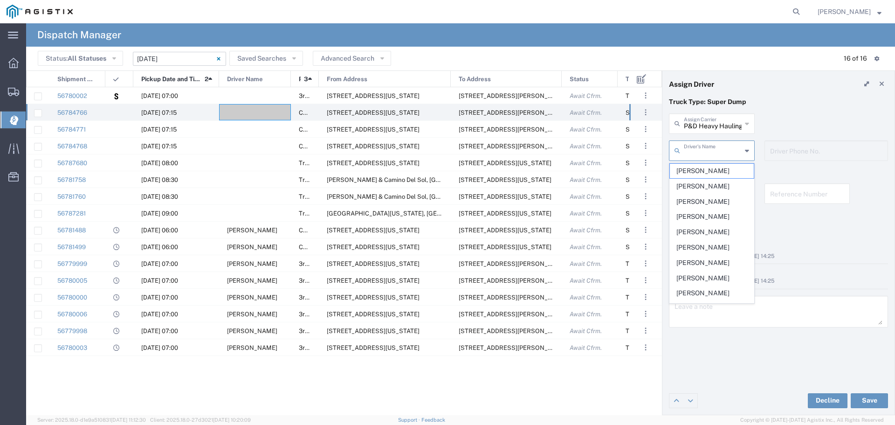
click at [714, 143] on input "text" at bounding box center [713, 150] width 58 height 16
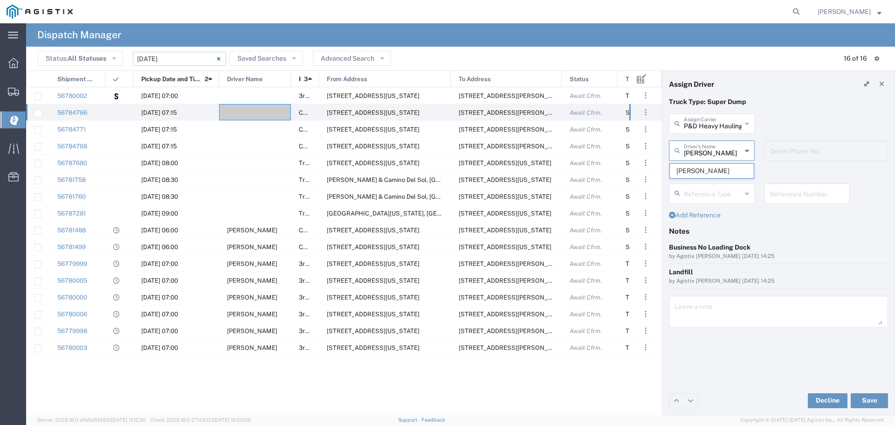
type input "Danelle Schlinger"
type input "916-903-8518"
drag, startPoint x: 820, startPoint y: 242, endPoint x: 825, endPoint y: 251, distance: 10.2
click at [821, 242] on div "Business No Loading Dock" at bounding box center [778, 247] width 219 height 10
click at [869, 393] on button "Save" at bounding box center [869, 400] width 37 height 15
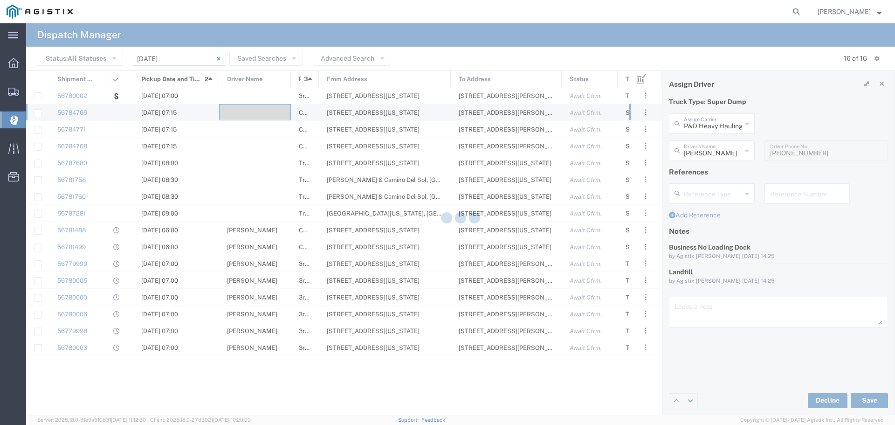
type input "Danelle Schlinger"
type input "P&D Heavy Hauling"
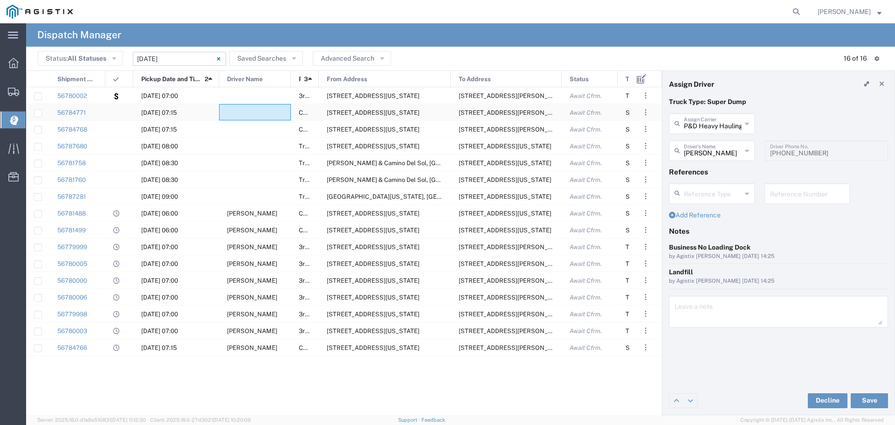
click at [240, 105] on div at bounding box center [255, 112] width 72 height 16
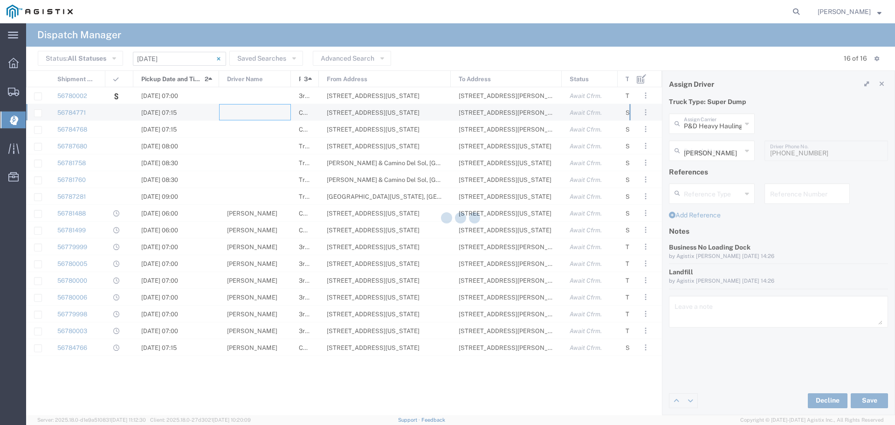
type input "North Coast Trucking"
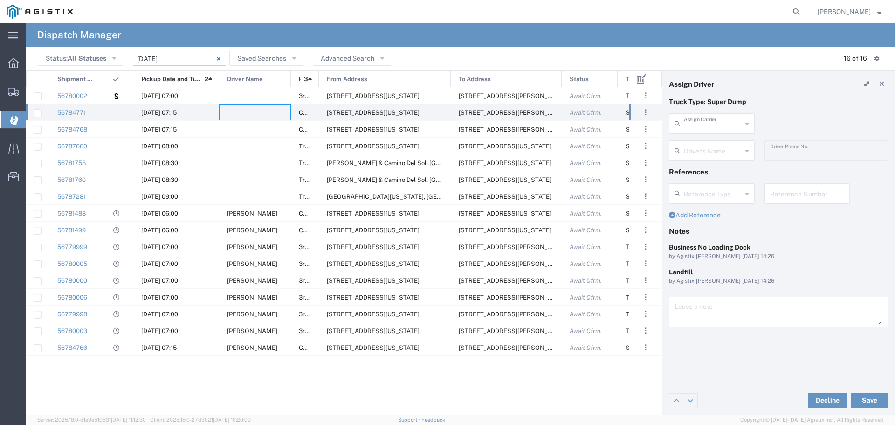
click at [709, 126] on input "text" at bounding box center [713, 123] width 58 height 16
type input "Ortega Trucking Inc"
click at [715, 147] on input "text" at bounding box center [713, 150] width 58 height 16
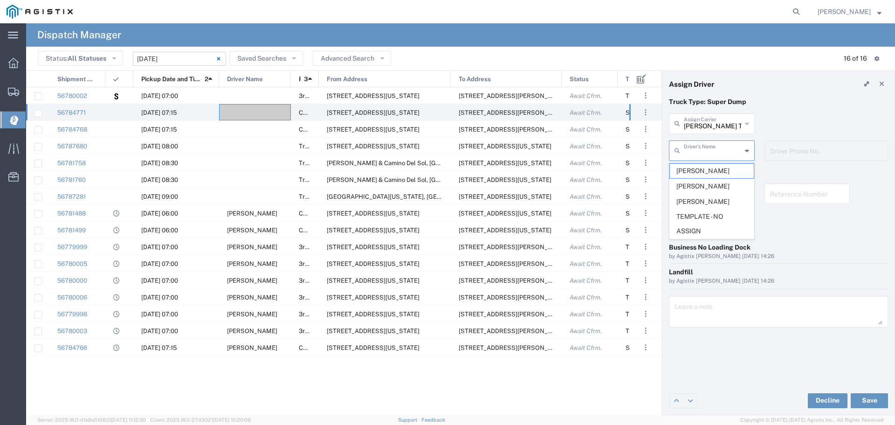
click at [721, 345] on div "Truck Type: Super Dump Ortega Trucking Inc Assign Carrier F Cortes Trucking Ort…" at bounding box center [778, 241] width 232 height 289
click at [739, 155] on input "text" at bounding box center [713, 150] width 58 height 16
click at [698, 376] on div "Truck Type: Super Dump Ortega Trucking Inc Assign Carrier F Cortes Trucking Ort…" at bounding box center [778, 241] width 232 height 289
click at [722, 149] on input "text" at bounding box center [713, 150] width 58 height 16
click at [701, 224] on span "TEMPLATE - NO ASSIGN" at bounding box center [712, 223] width 84 height 29
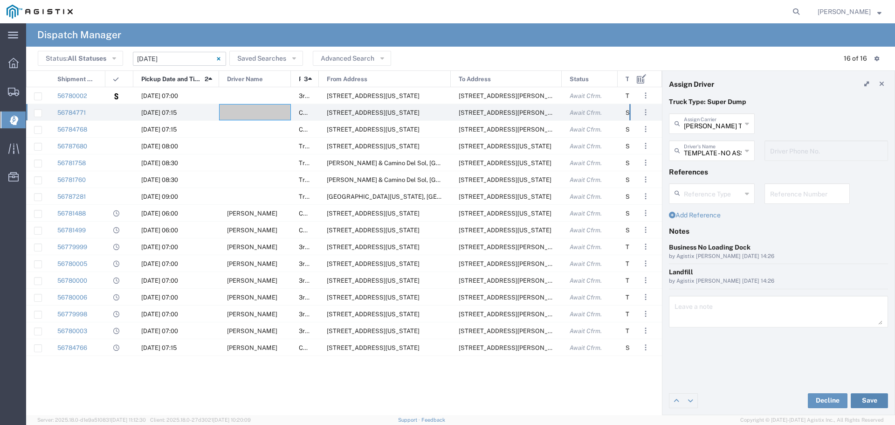
click at [875, 393] on button "Save" at bounding box center [869, 400] width 37 height 15
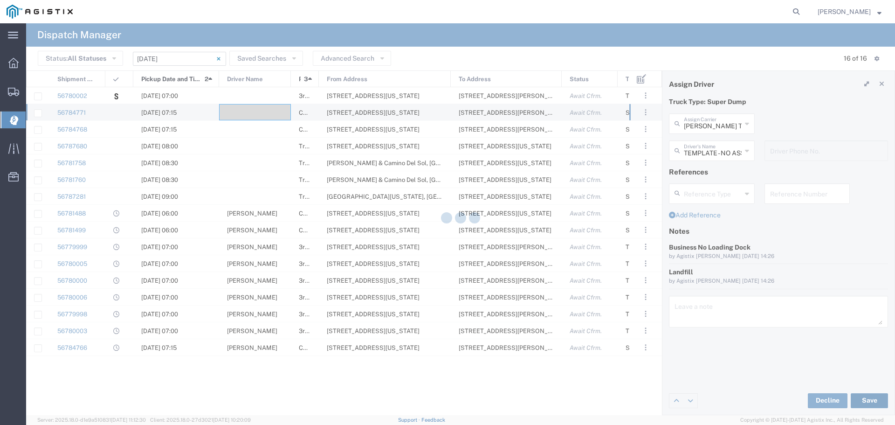
type input "TEMPLATE - NO ASSIGN"
type input "Ortega Trucking Inc"
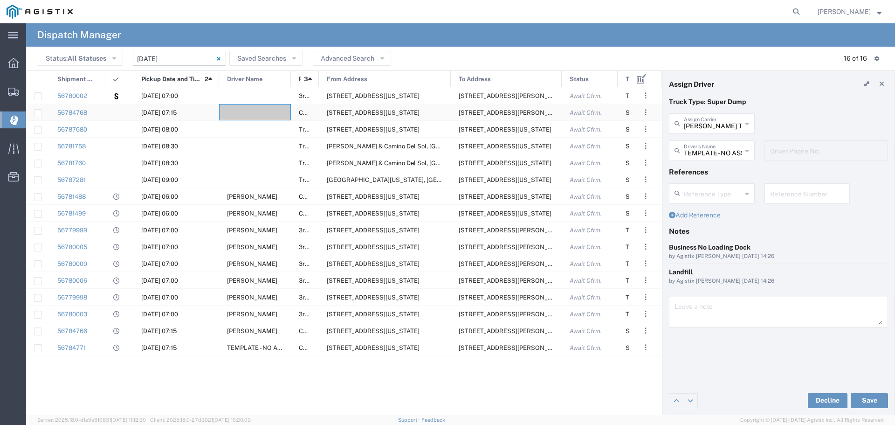
click at [251, 112] on div at bounding box center [255, 112] width 72 height 16
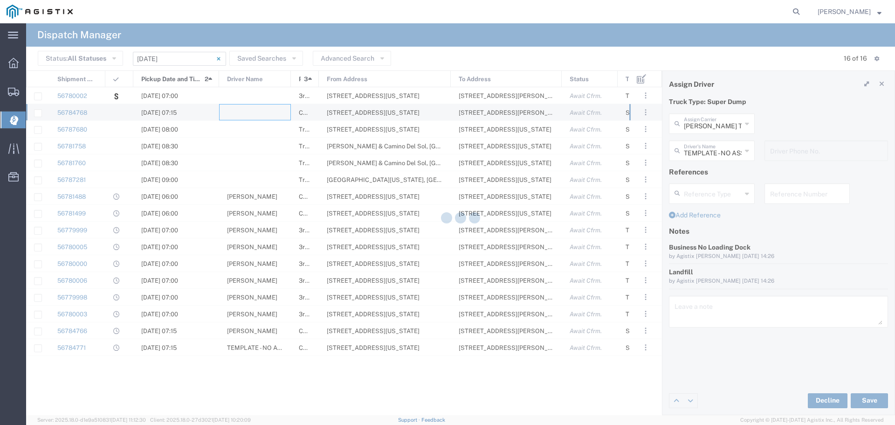
type input "North Coast Trucking"
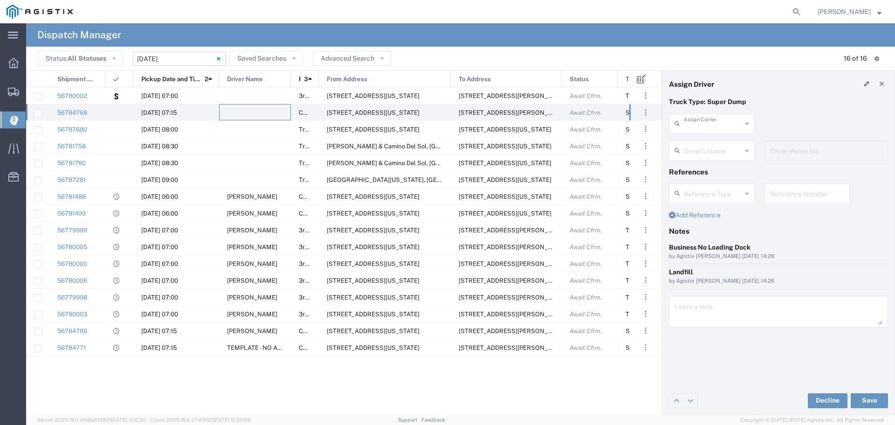
click at [736, 127] on input "text" at bounding box center [713, 123] width 58 height 16
click at [731, 141] on span "John R Rodney dba JR Rodney Trucking" at bounding box center [712, 151] width 84 height 29
click at [692, 151] on input "text" at bounding box center [713, 150] width 58 height 16
click at [829, 271] on div "Landfill" at bounding box center [778, 272] width 219 height 10
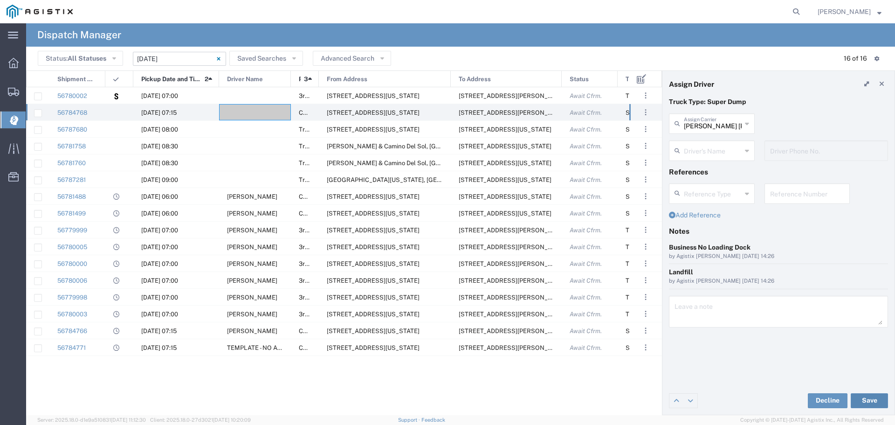
click at [873, 393] on button "Save" at bounding box center [869, 400] width 37 height 15
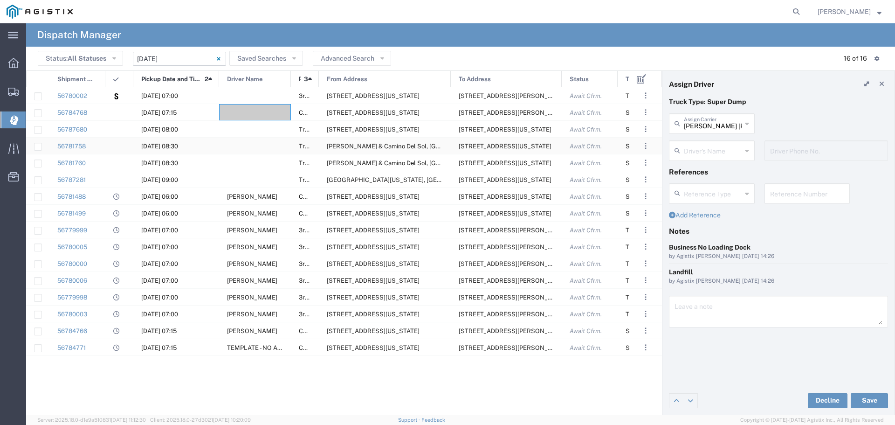
click at [253, 148] on div at bounding box center [255, 146] width 72 height 16
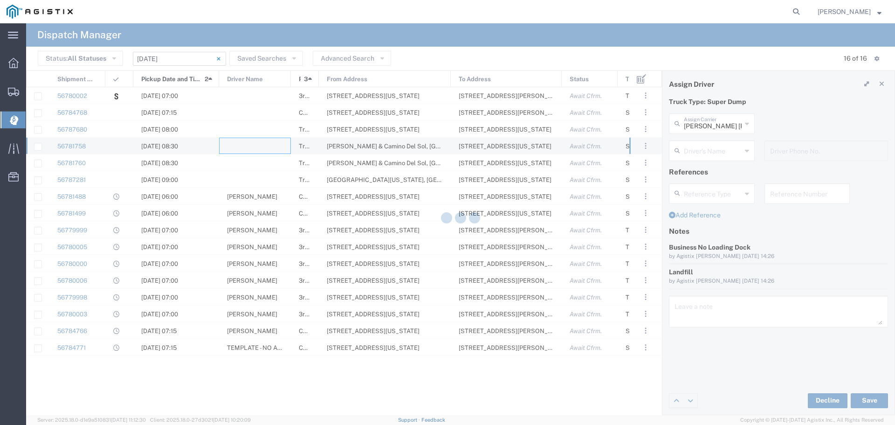
type input "North Coast Trucking"
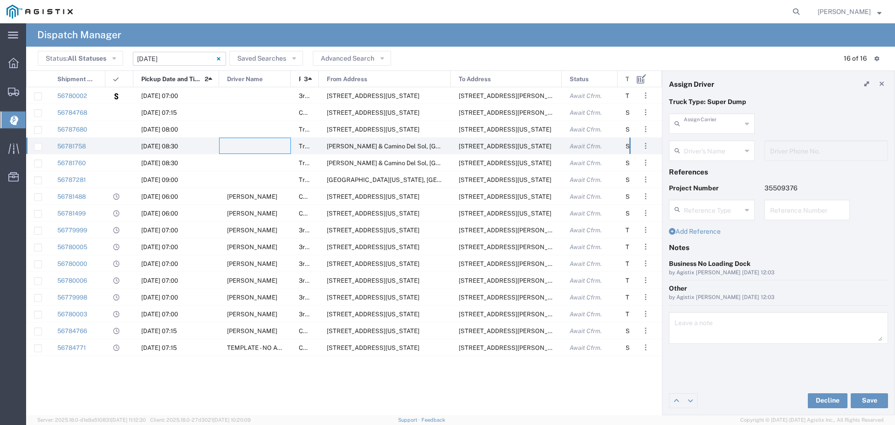
click at [721, 130] on input "text" at bounding box center [713, 123] width 58 height 16
click at [700, 139] on span "Chepe Trucking LLC" at bounding box center [712, 144] width 84 height 14
type input "Chepe Trucking LLC"
click at [703, 150] on input "text" at bounding box center [713, 150] width 58 height 16
click at [706, 171] on span "Jose Fernandez" at bounding box center [712, 171] width 84 height 14
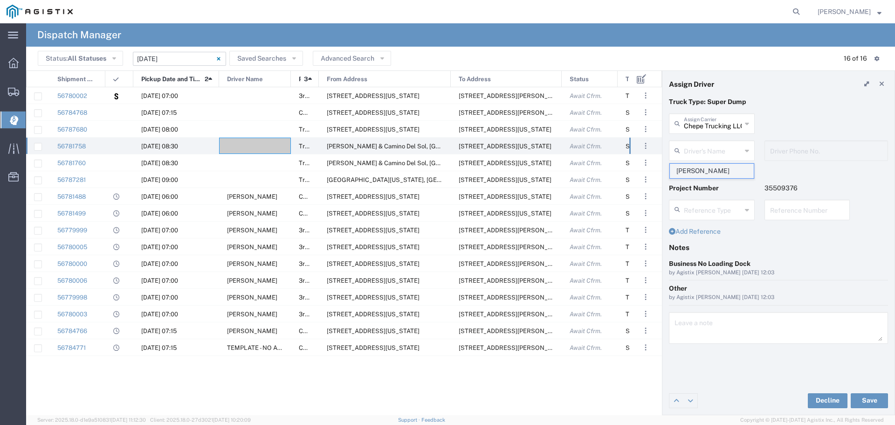
type input "Jose Fernandez"
type input "6613641939"
click at [869, 403] on button "Save" at bounding box center [869, 400] width 37 height 15
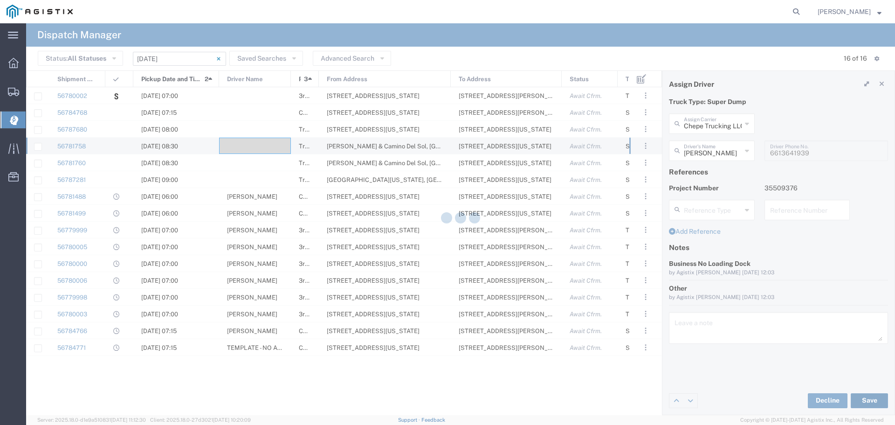
type input "Jose Fernandez"
type input "Chepe Trucking LLC"
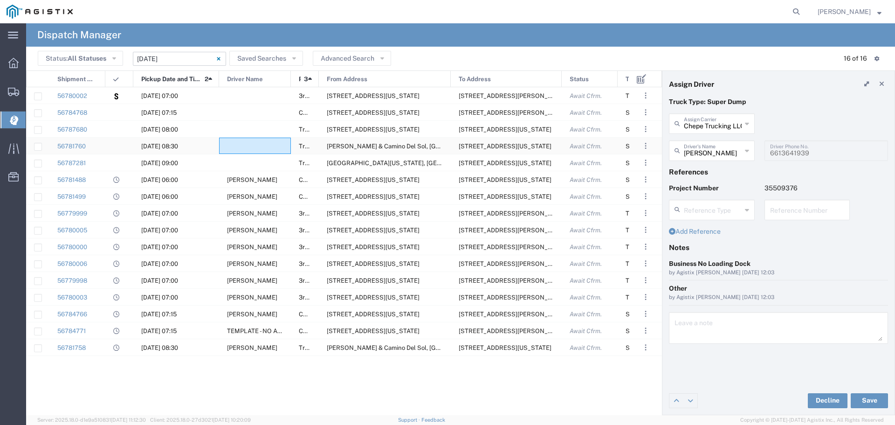
click at [268, 146] on div at bounding box center [255, 146] width 72 height 16
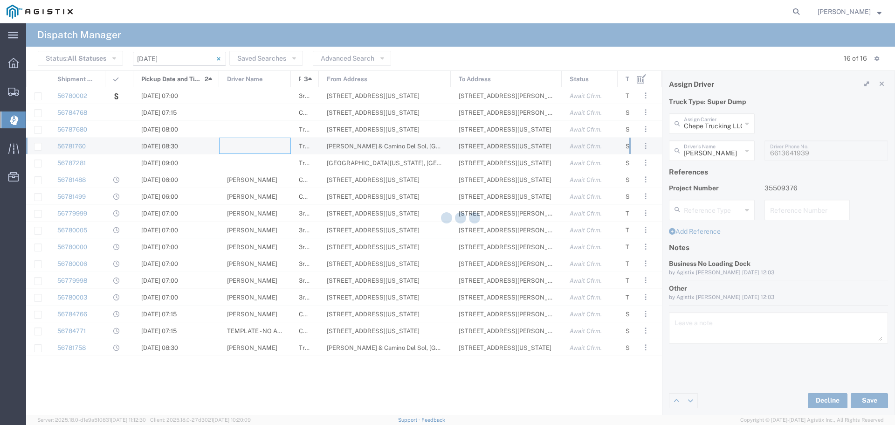
type input "North Coast Trucking"
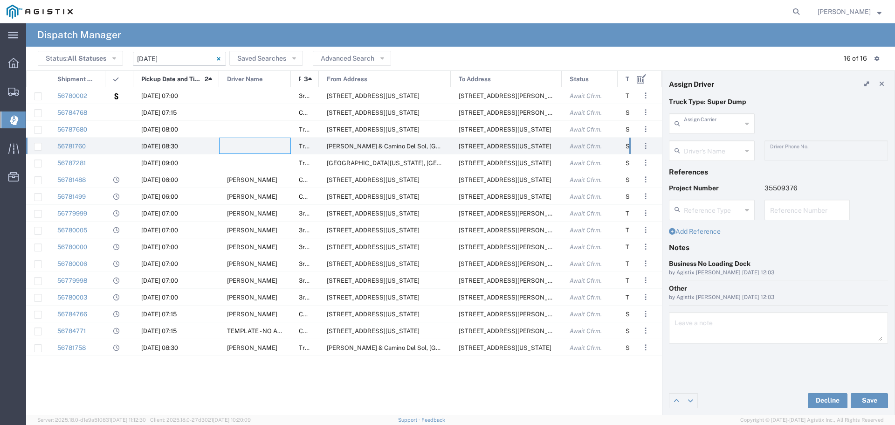
click at [727, 126] on input "text" at bounding box center [713, 123] width 58 height 16
type input "JVSA Trucking LLC"
click at [708, 155] on input "text" at bounding box center [713, 150] width 58 height 16
type input "Juan Mendoza"
type input "661-805-5154"
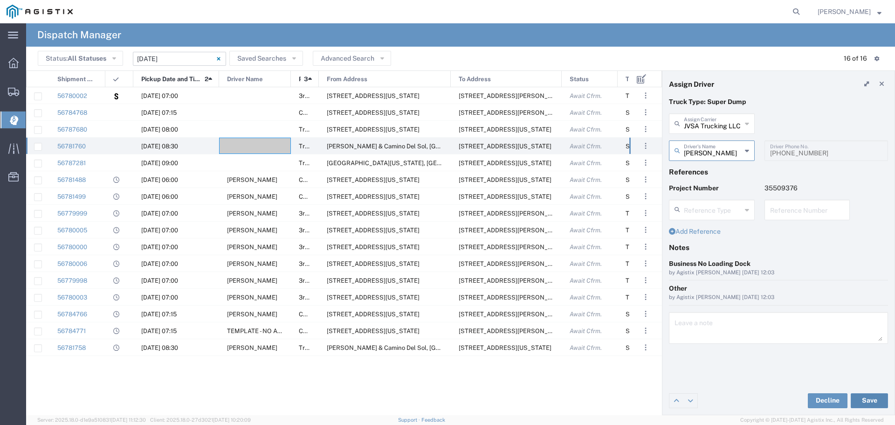
click at [869, 397] on button "Save" at bounding box center [869, 400] width 37 height 15
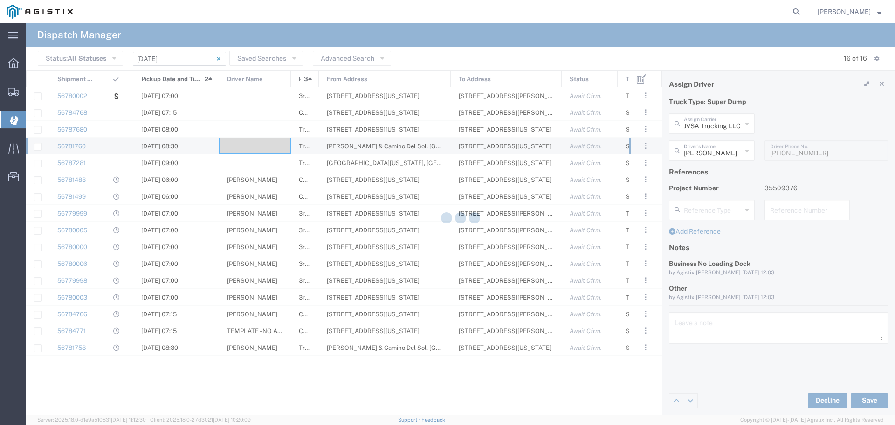
type input "Juan Mendoza"
type input "JVSA Trucking LLC"
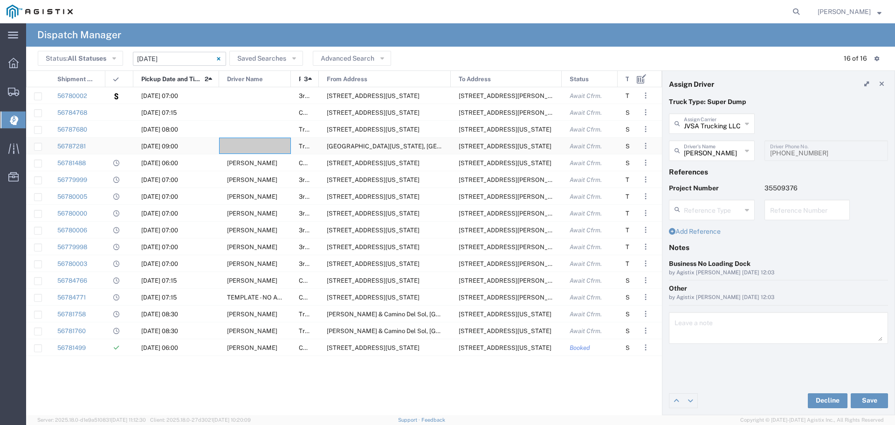
click at [258, 145] on div at bounding box center [255, 146] width 72 height 16
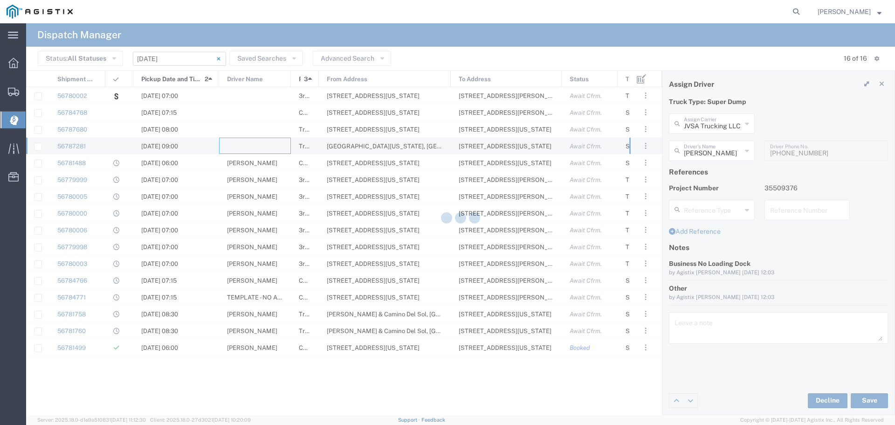
type input "North Coast Trucking"
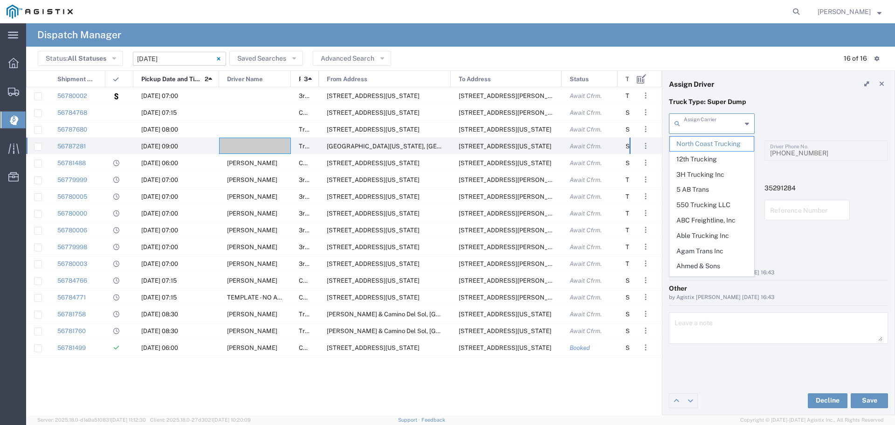
click at [713, 129] on input "text" at bounding box center [713, 123] width 58 height 16
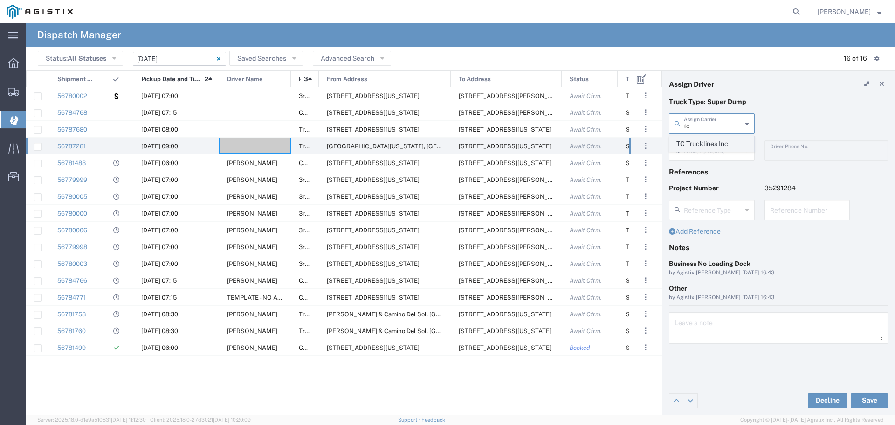
click at [703, 143] on span "TC Trucklines Inc" at bounding box center [712, 144] width 84 height 14
click at [276, 131] on div at bounding box center [255, 129] width 72 height 16
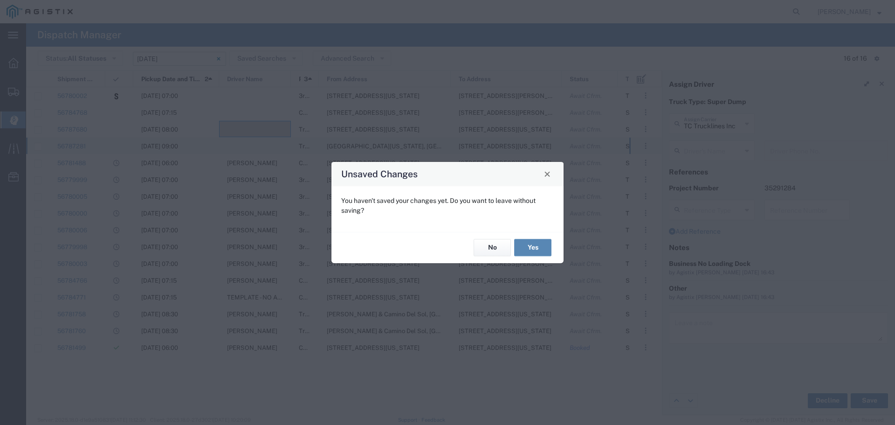
click at [525, 242] on button "Yes" at bounding box center [532, 247] width 37 height 17
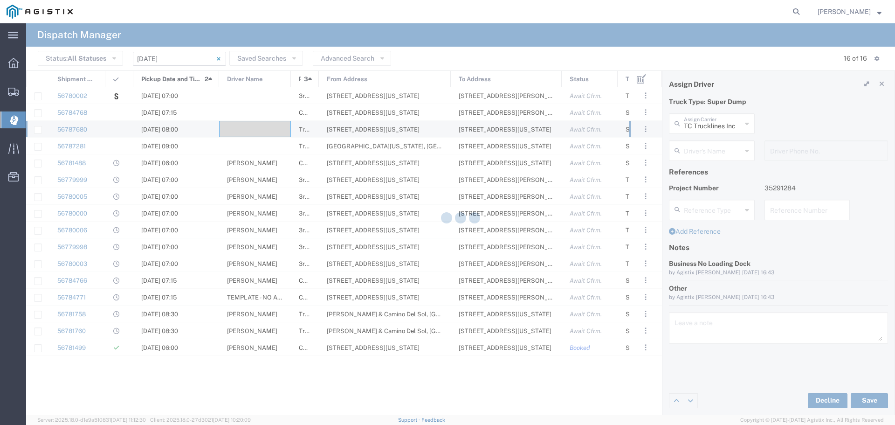
type input "North Coast Trucking"
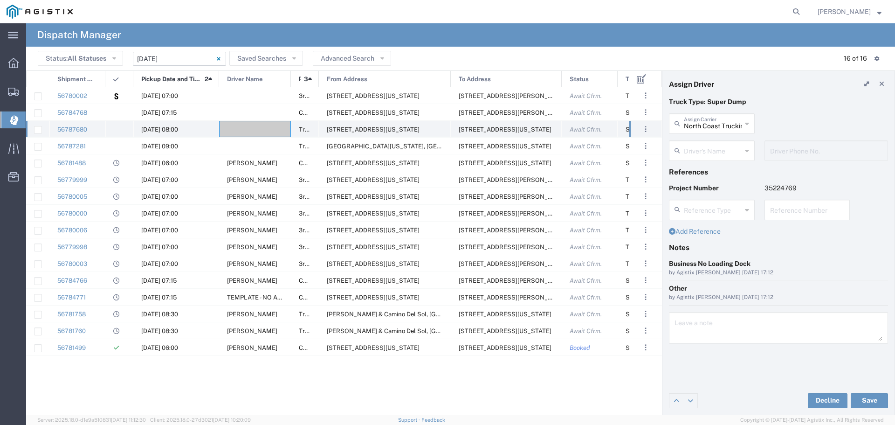
click at [253, 124] on div at bounding box center [255, 129] width 72 height 16
click at [737, 129] on input "text" at bounding box center [713, 123] width 58 height 16
click at [729, 144] on span "GCH Trucking Inc" at bounding box center [712, 144] width 84 height 14
type input "GCH Trucking Inc"
click at [721, 149] on input "text" at bounding box center [713, 150] width 58 height 16
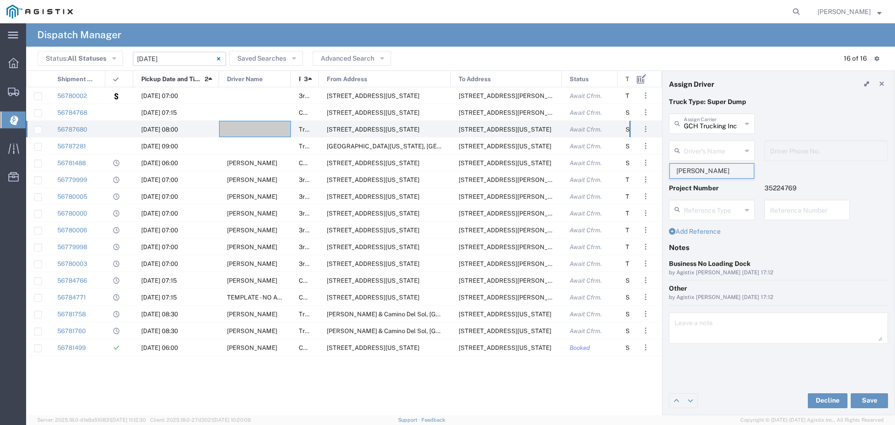
click at [721, 174] on span "Gustavo Hernandez" at bounding box center [712, 171] width 84 height 14
type input "Gustavo Hernandez"
type input "6618735358"
click at [870, 402] on button "Save" at bounding box center [869, 400] width 37 height 15
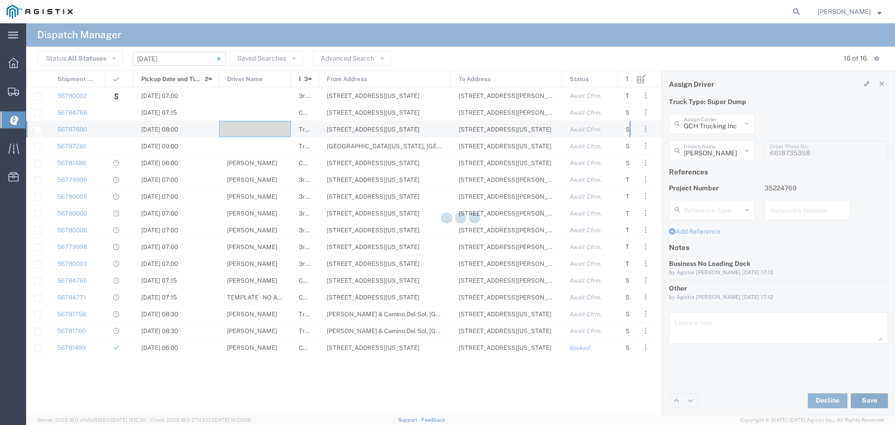
type input "Gustavo Hernandez"
type input "GCH Trucking Inc"
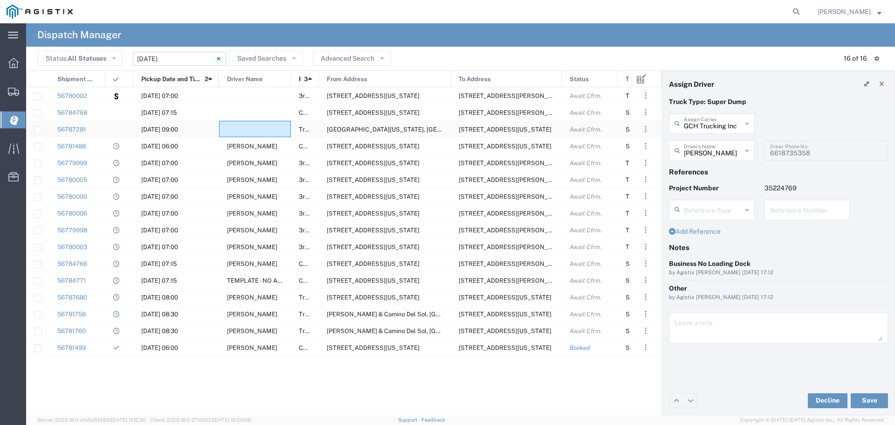
click at [266, 124] on div at bounding box center [255, 129] width 72 height 16
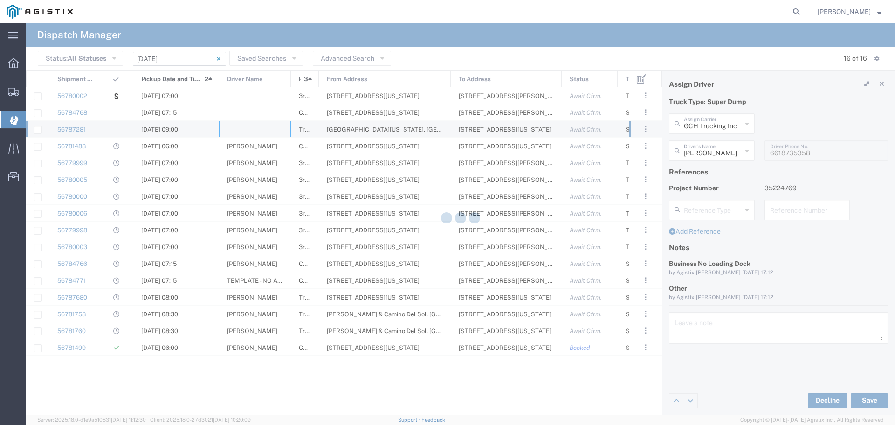
type input "North Coast Trucking"
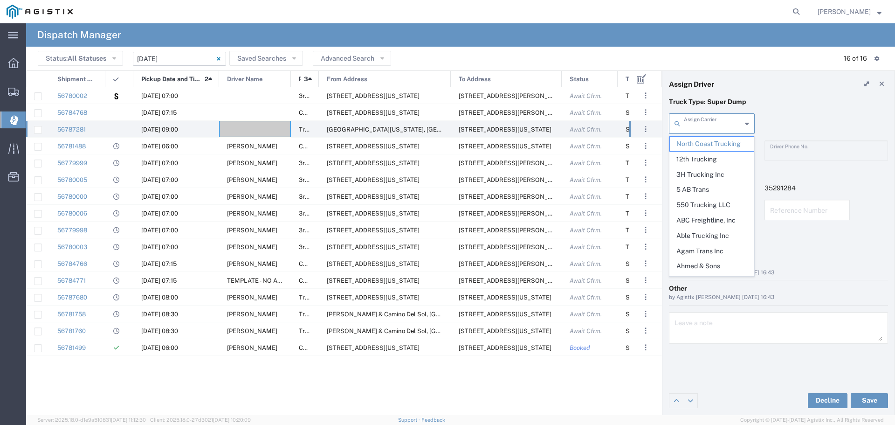
click at [731, 122] on input "text" at bounding box center [713, 123] width 58 height 16
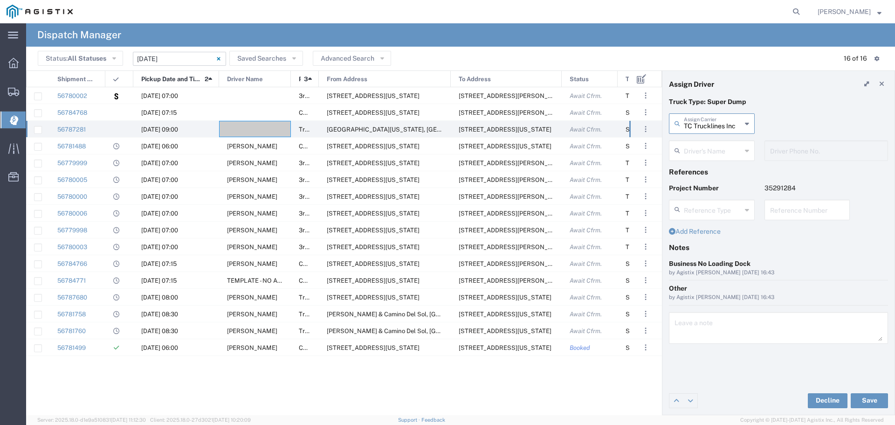
type input "TC Trucklines Inc"
click at [727, 152] on input "text" at bounding box center [713, 150] width 58 height 16
click at [720, 173] on span "Taranbir Chhina" at bounding box center [712, 171] width 84 height 14
type input "Taranbir Chhina"
type input "5593756728"
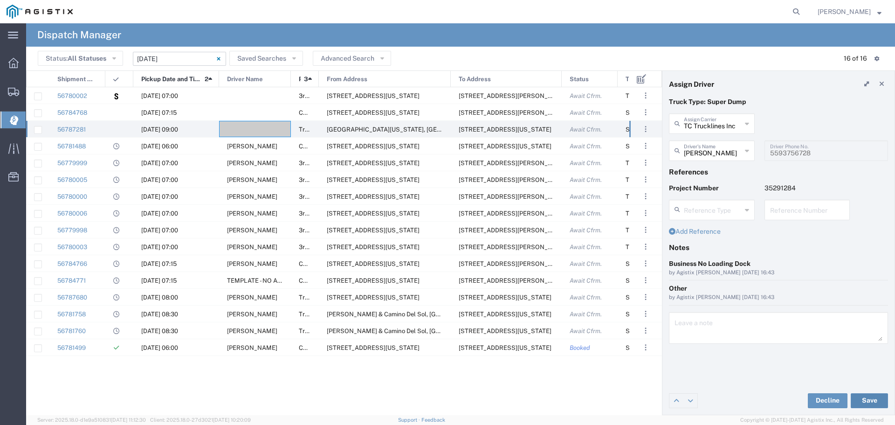
click at [874, 398] on button "Save" at bounding box center [869, 400] width 37 height 15
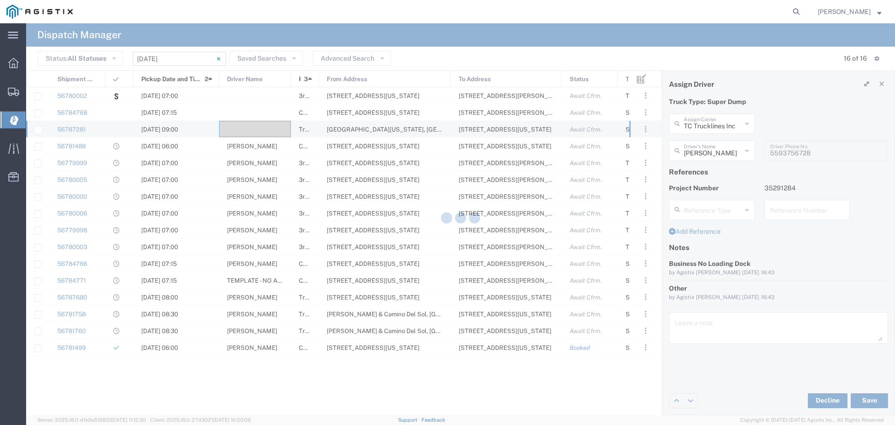
type input "Taranbir Chhina"
type input "TC Trucklines Inc"
